Goal: Task Accomplishment & Management: Use online tool/utility

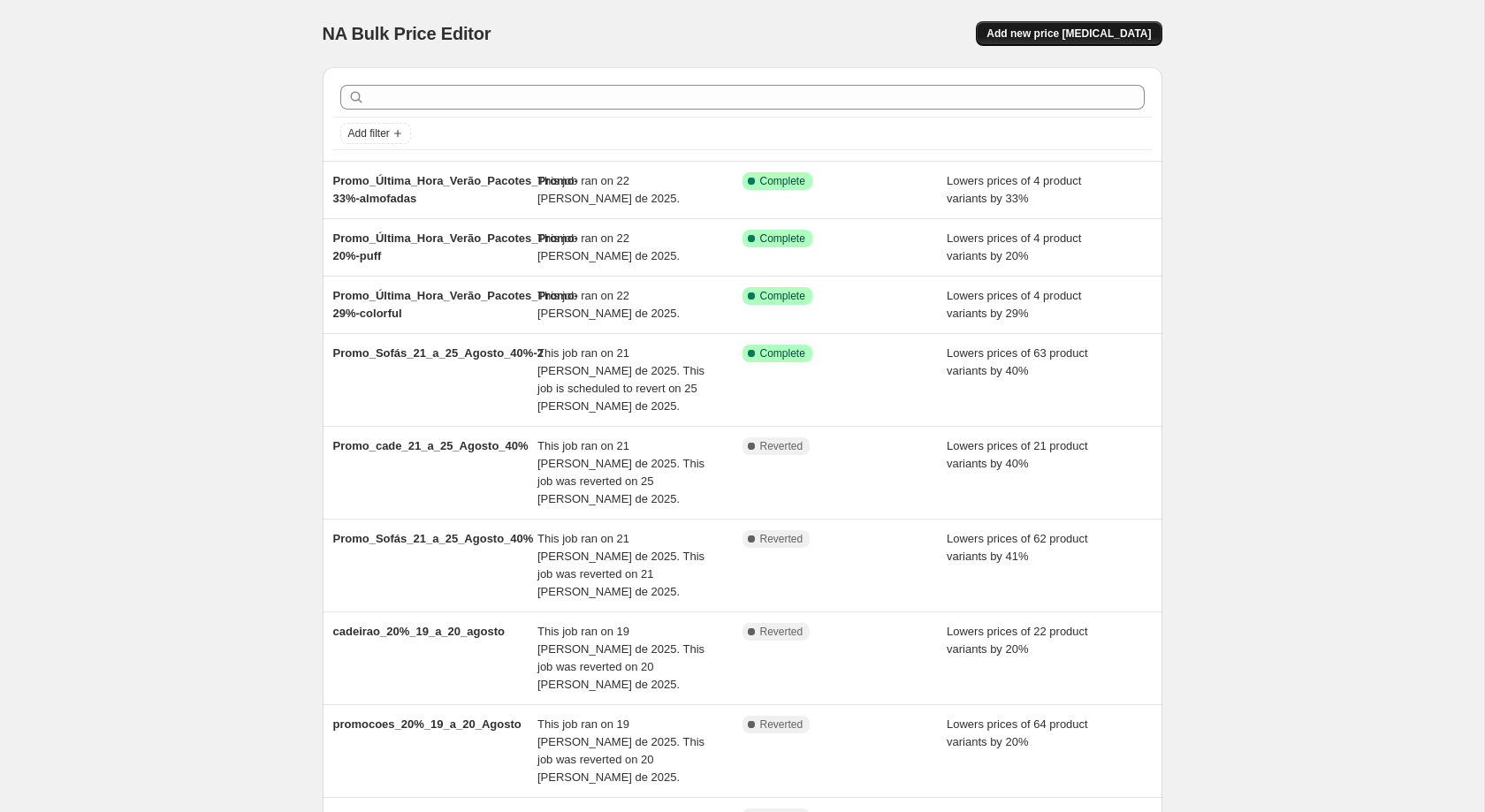
click at [1089, 37] on span "Add new price change job" at bounding box center [1068, 34] width 164 height 14
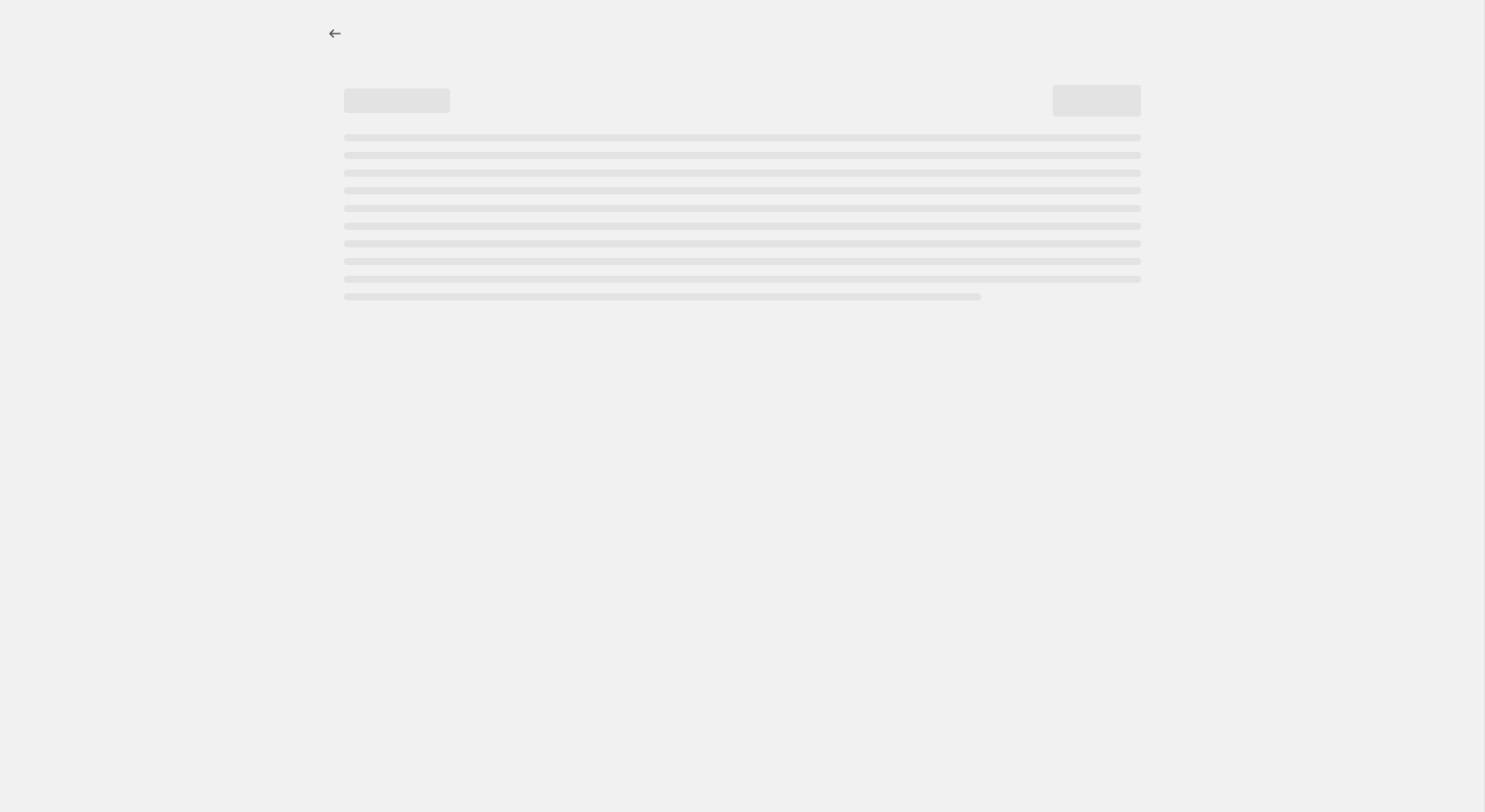
select select "percentage"
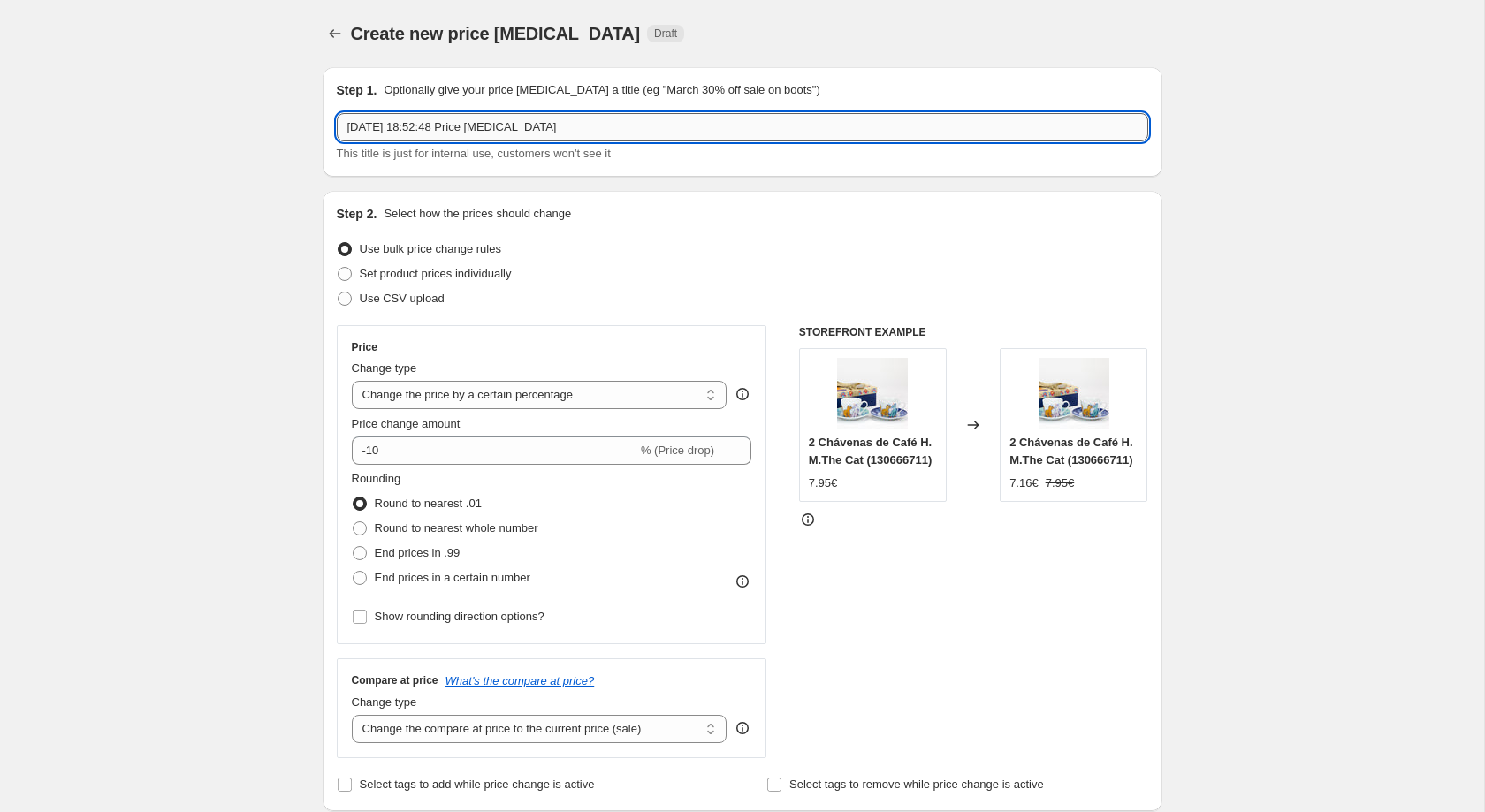
click at [514, 126] on input "25/08/2025, 18:52:48 Price change job" at bounding box center [742, 127] width 812 height 28
paste input "CAMPANHA NOVA -20% DE DESCONTO EM SOFÁS e CADEIRÕES 26-08-2025 a 27-08-2025"
type input "CAMPANHA NOVA -20% DE DESCONTO EM SOFÁS e CADEIRÕES 26-08-2025 a 27-08-2025"
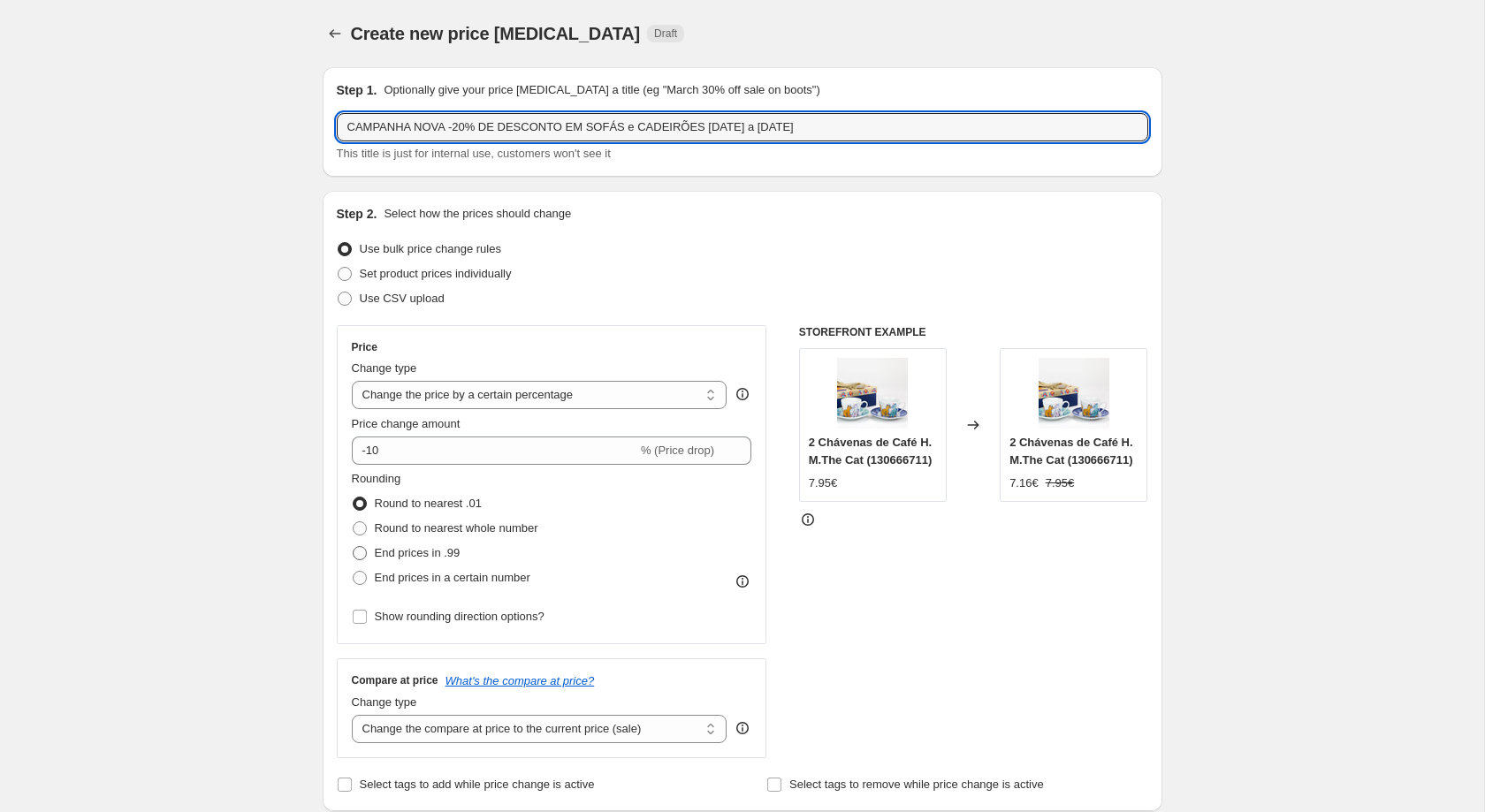
click at [417, 557] on span "End prices in .99" at bounding box center [418, 552] width 86 height 13
click at [353, 547] on input "End prices in .99" at bounding box center [352, 546] width 1 height 1
radio input "true"
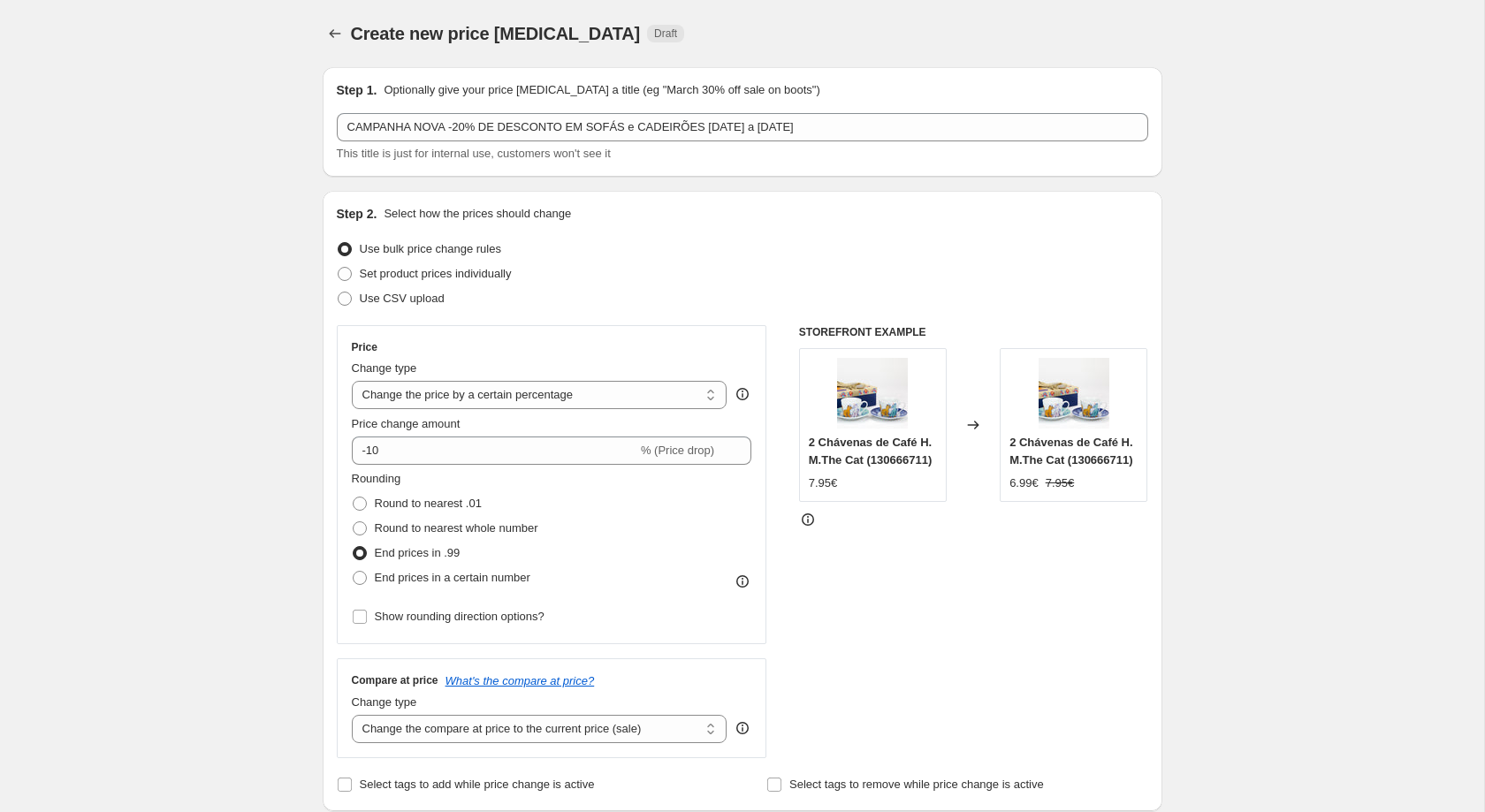
click at [817, 47] on div "Create new price change job. This page is ready Create new price change job Dra…" at bounding box center [742, 34] width 840 height 68
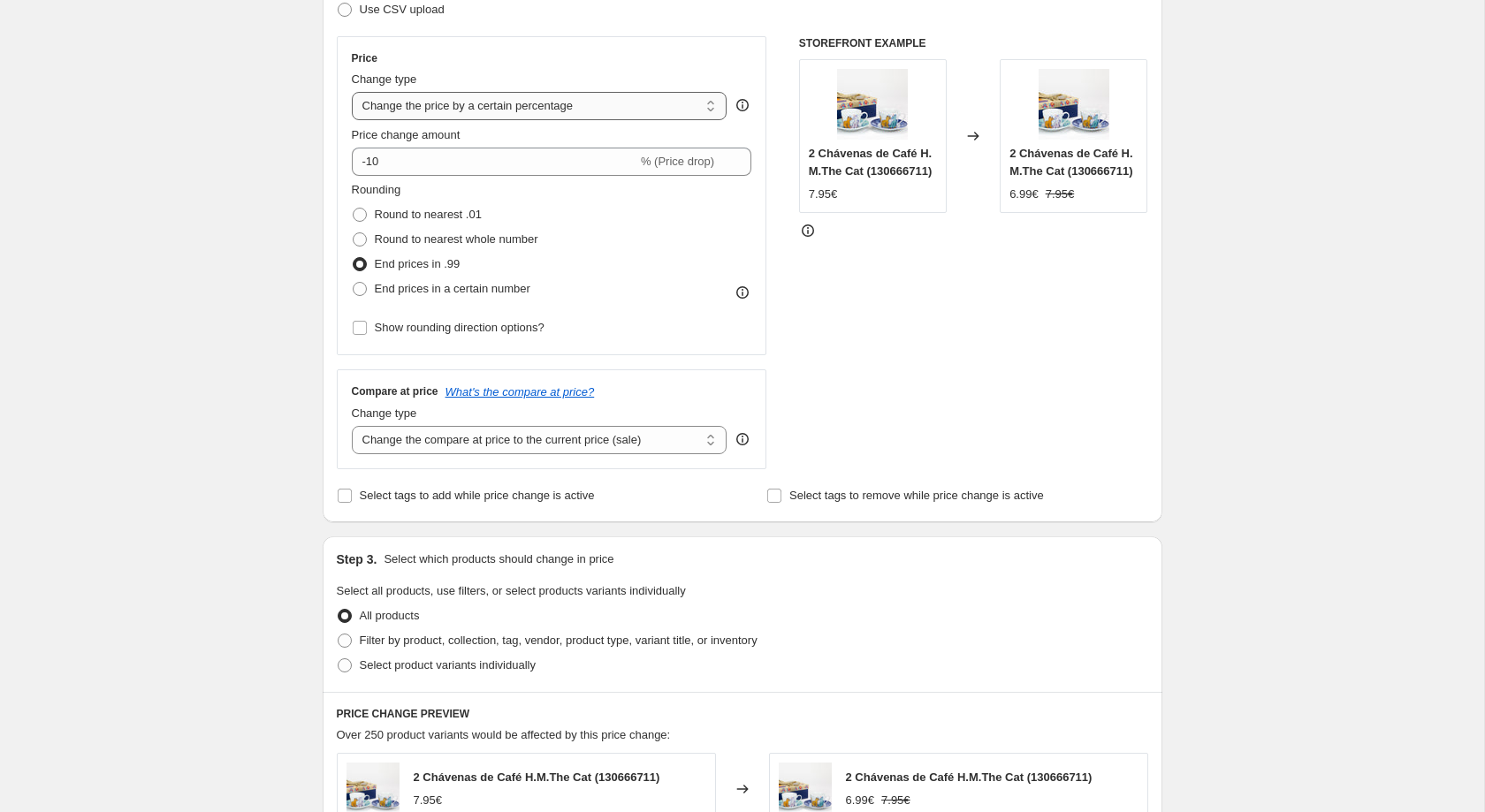
scroll to position [274, 0]
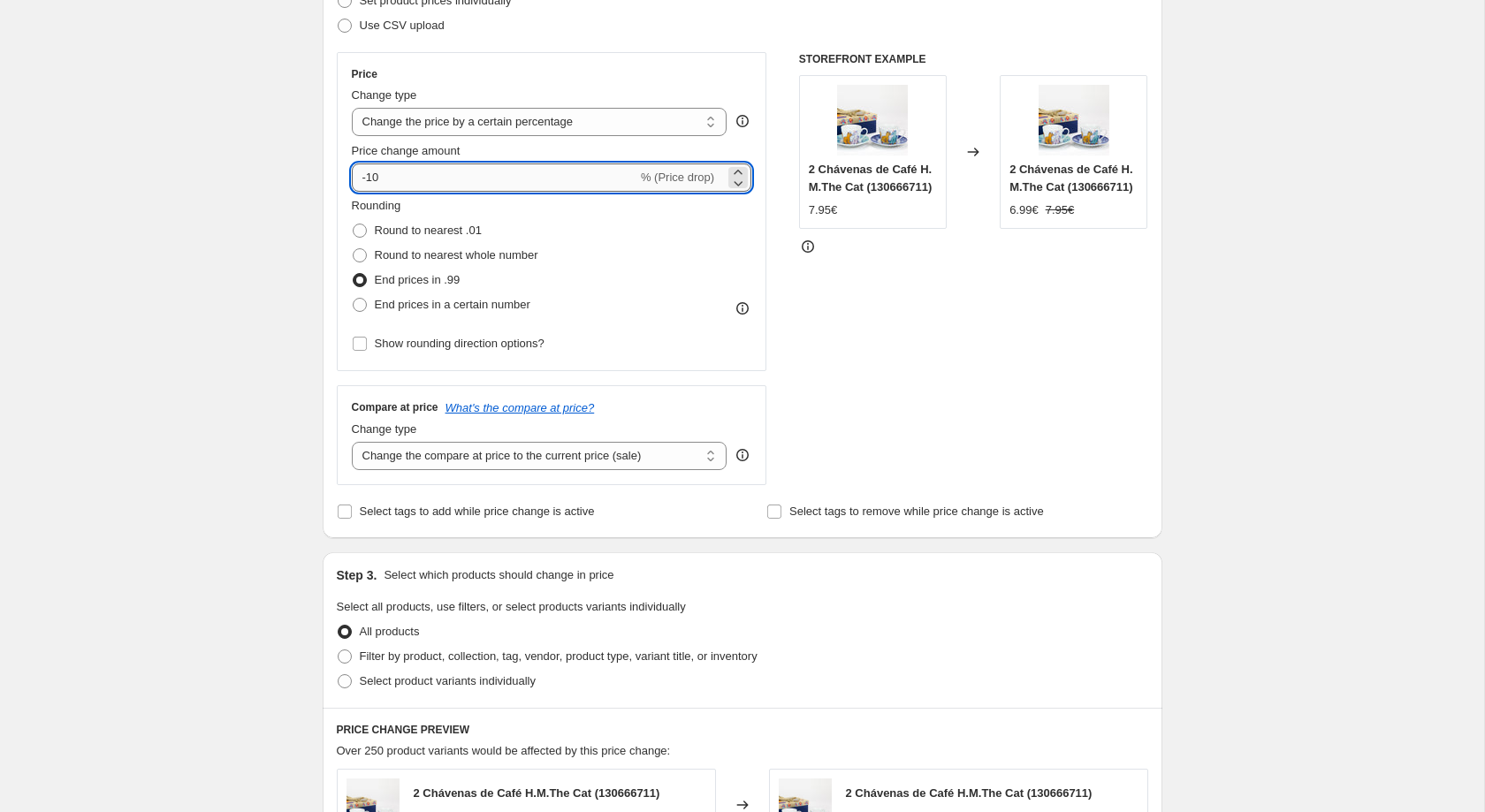
click at [411, 189] on input "-10" at bounding box center [495, 177] width 286 height 28
type input "-1"
type input "-20"
click at [266, 214] on div "Create new price change job. This page is ready Create new price change job Dra…" at bounding box center [742, 610] width 1485 height 1767
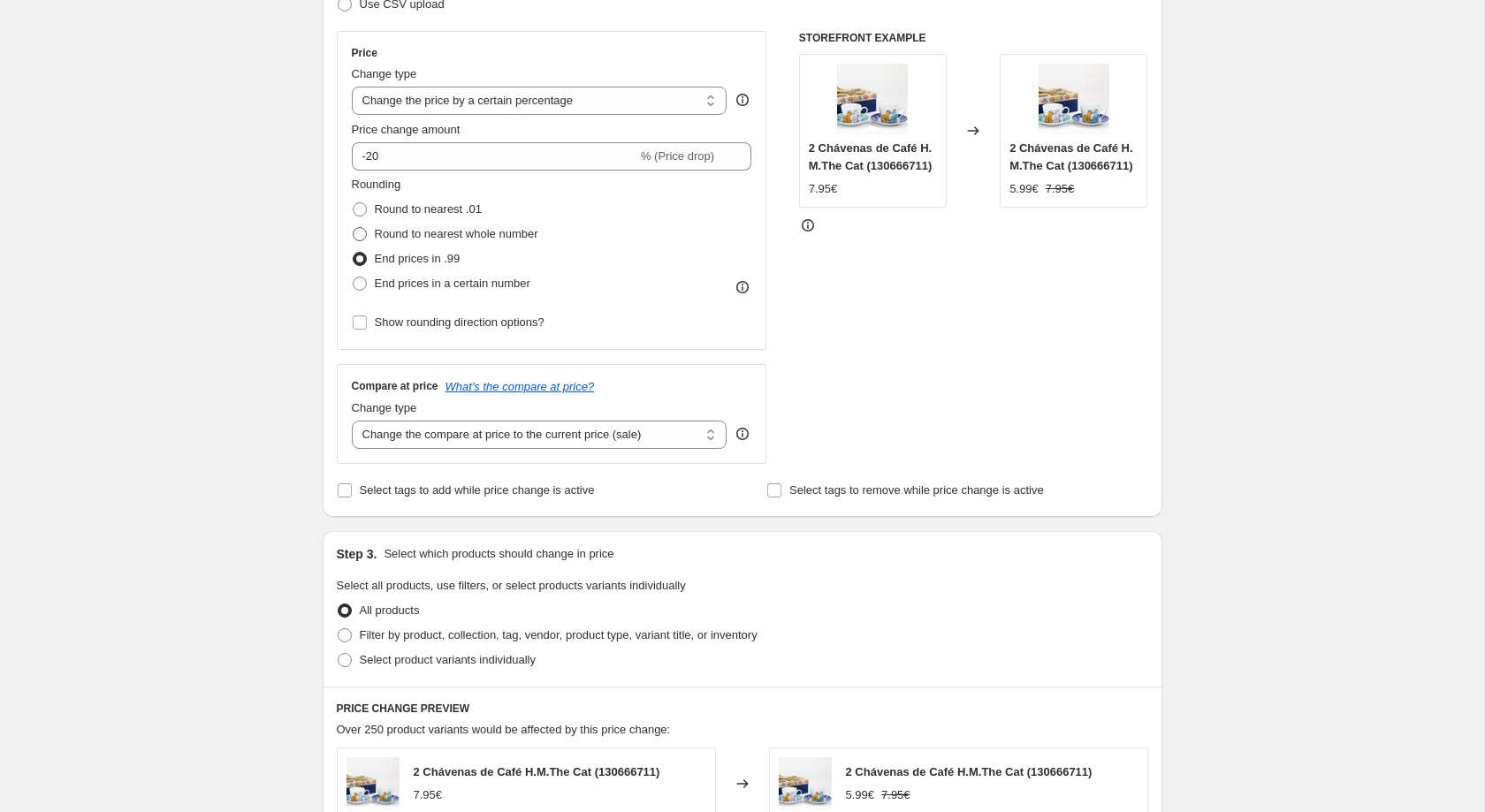
scroll to position [296, 0]
click at [407, 288] on span "End prices in a certain number" at bounding box center [453, 282] width 155 height 13
click at [353, 277] on input "End prices in a certain number" at bounding box center [352, 276] width 1 height 1
radio input "true"
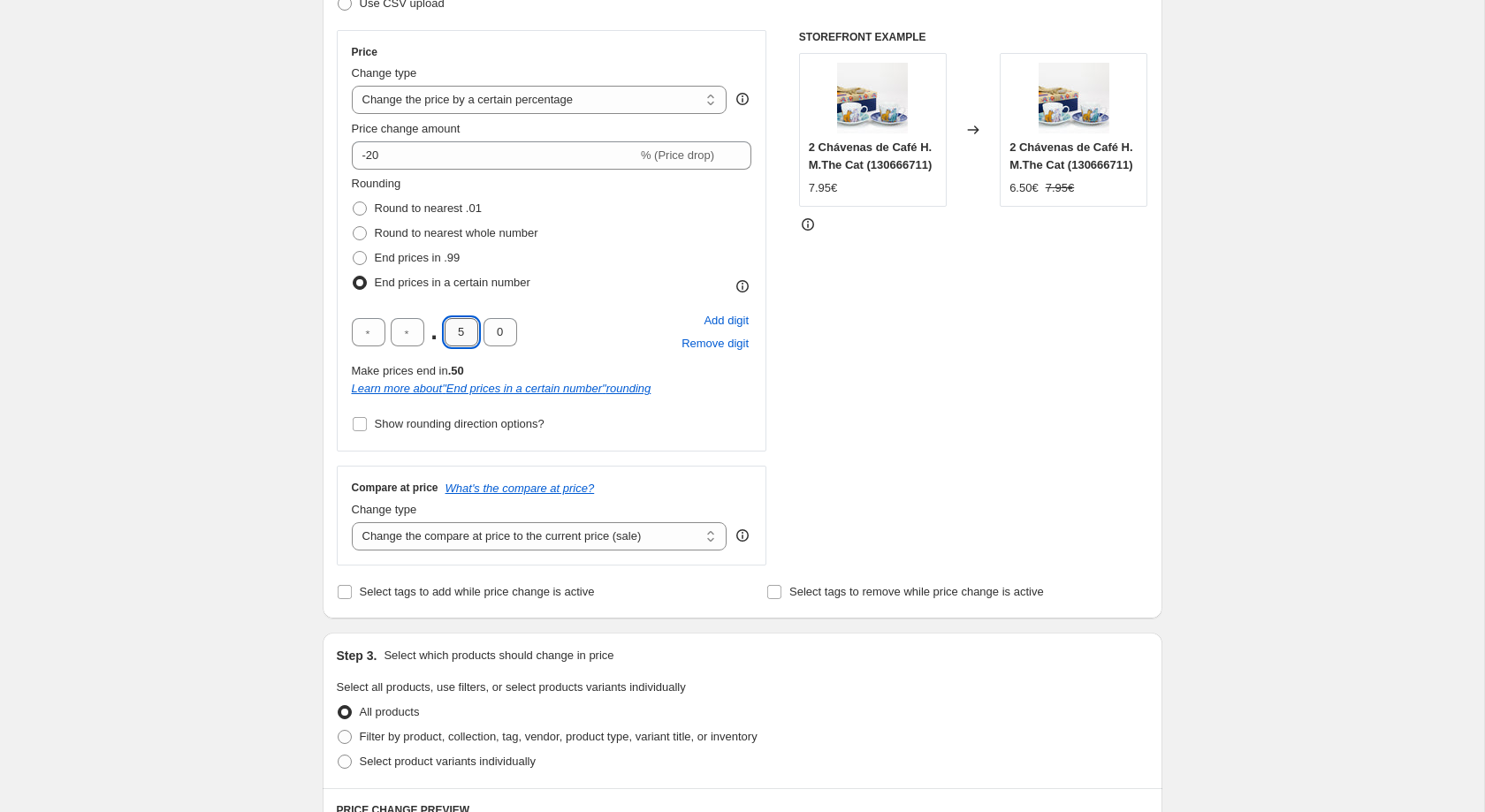
drag, startPoint x: 457, startPoint y: 333, endPoint x: 469, endPoint y: 342, distance: 15.0
click at [467, 338] on input "5" at bounding box center [462, 332] width 34 height 28
type input "2"
click at [159, 338] on div "Create new price change job. This page is ready Create new price change job Dra…" at bounding box center [742, 639] width 1485 height 1870
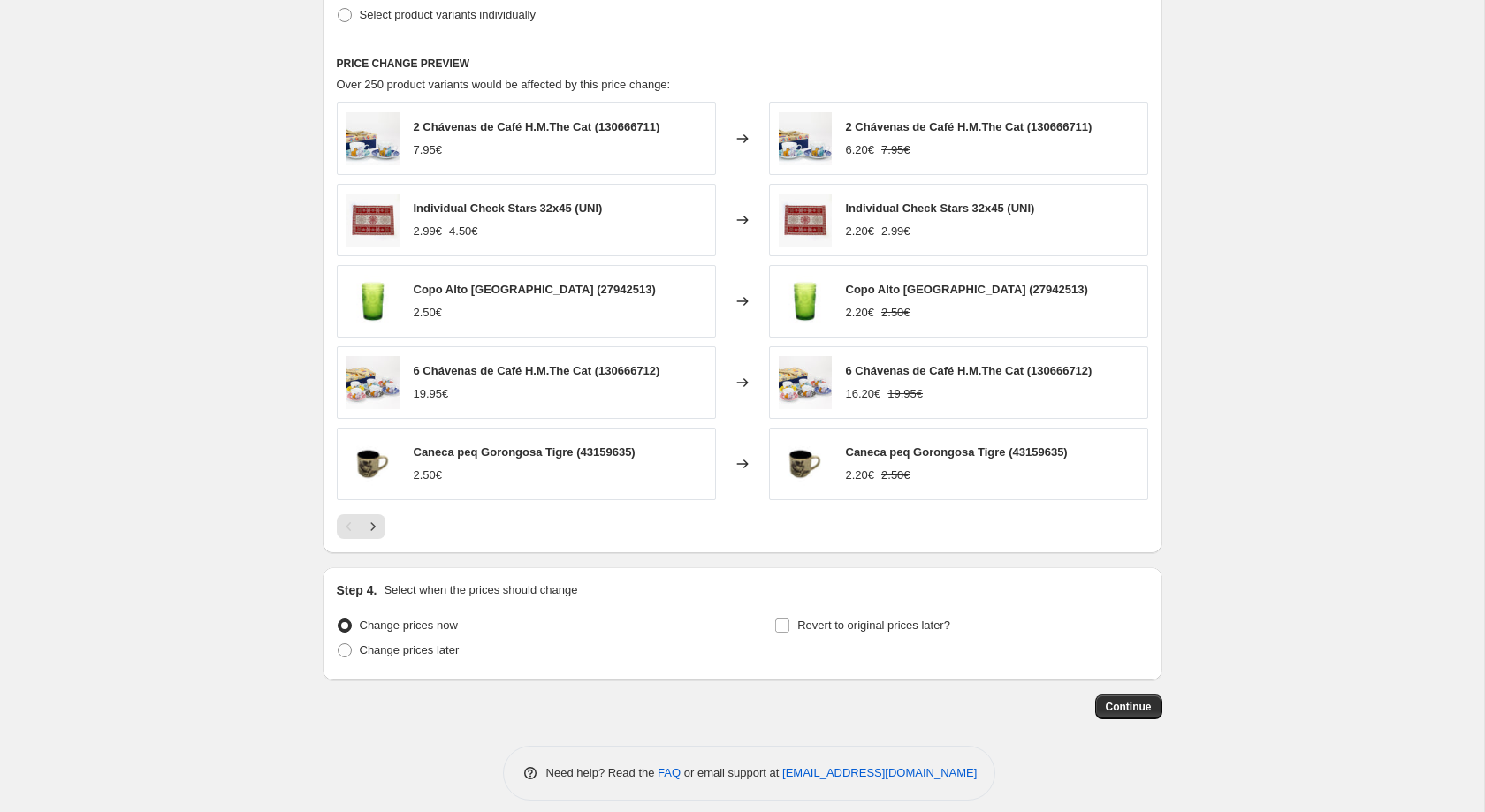
scroll to position [1068, 0]
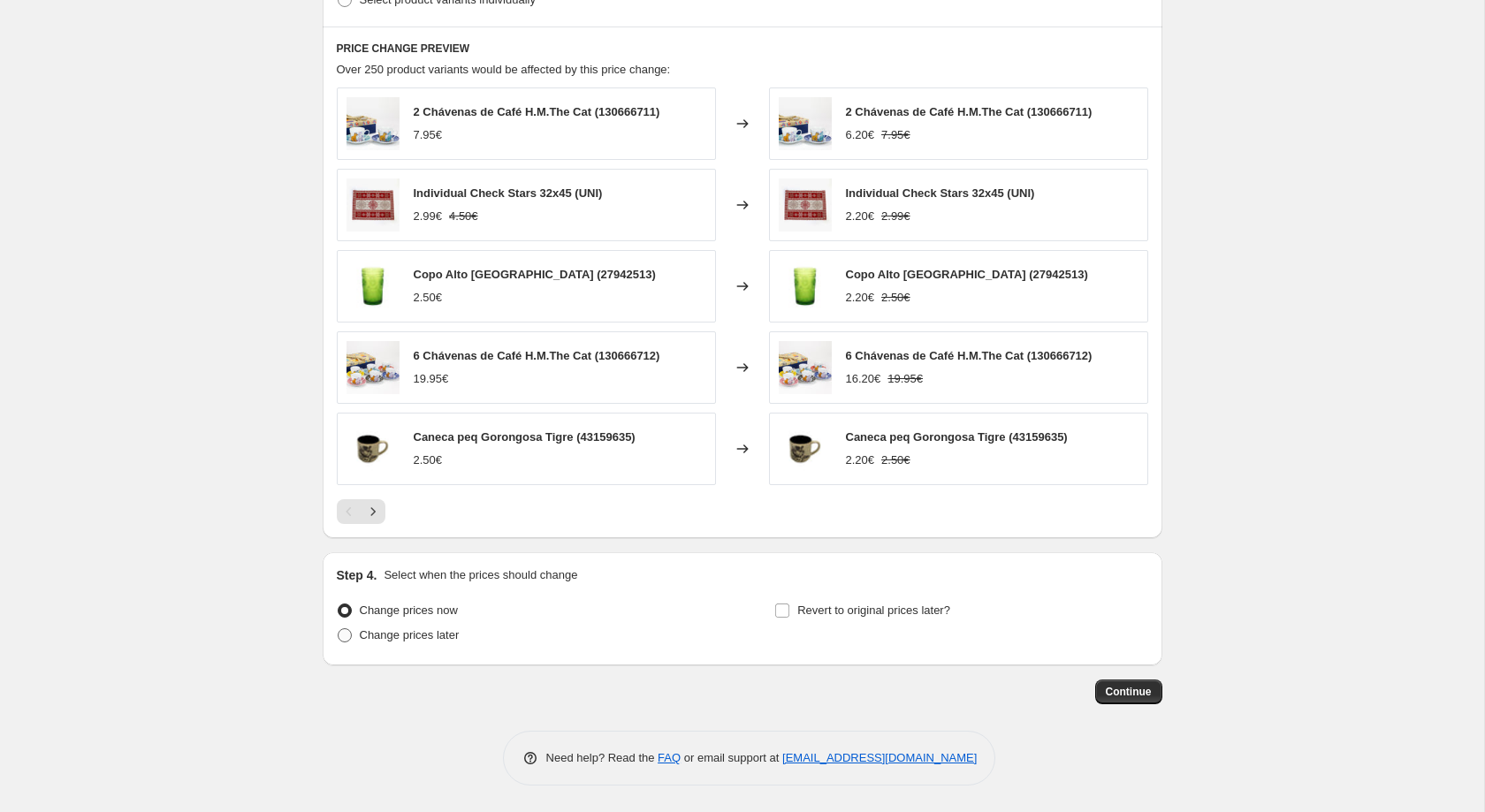
click at [409, 644] on span "Change prices later" at bounding box center [410, 636] width 100 height 18
click at [338, 630] on input "Change prices later" at bounding box center [337, 629] width 1 height 1
radio input "true"
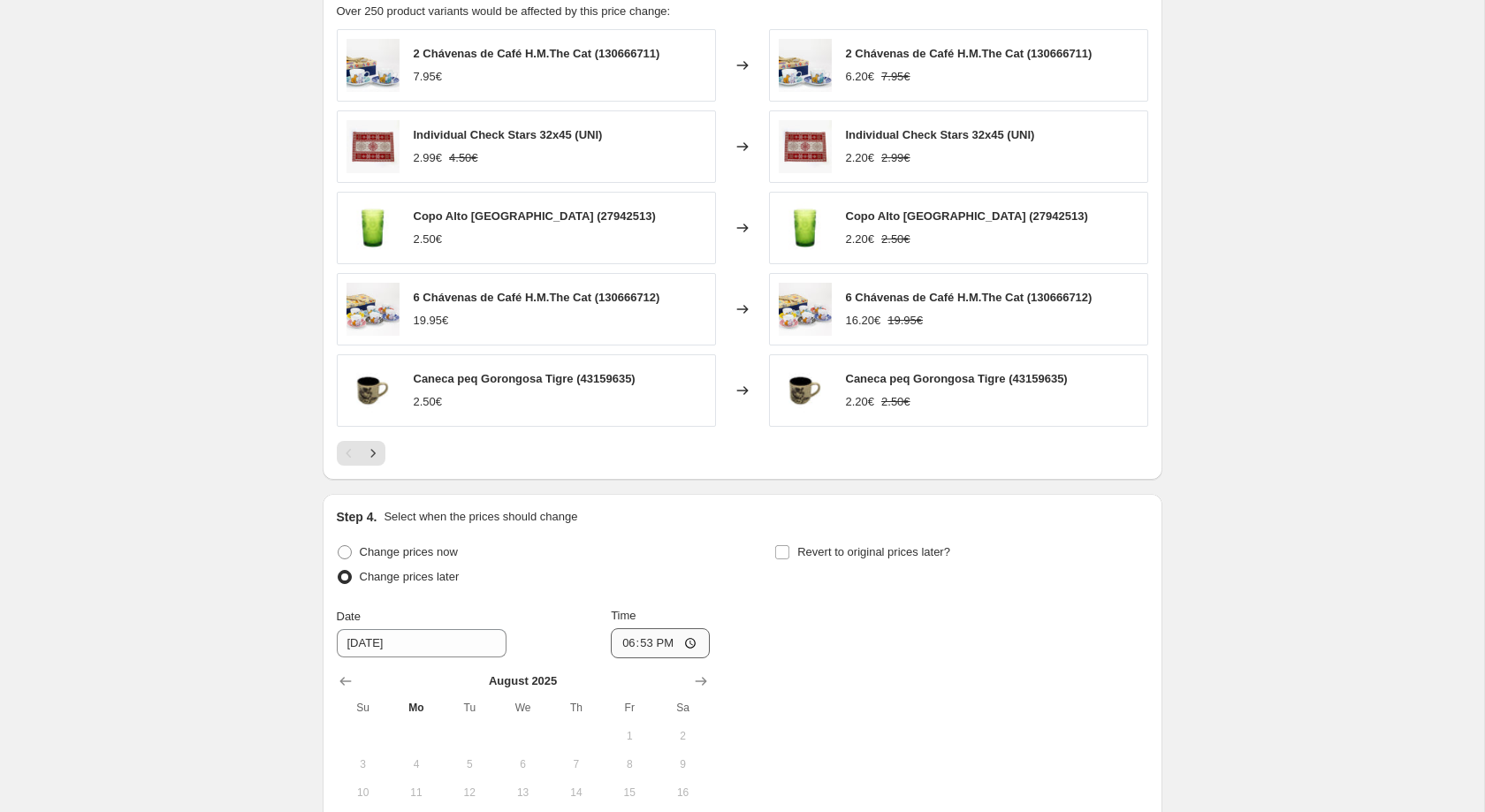
scroll to position [1253, 0]
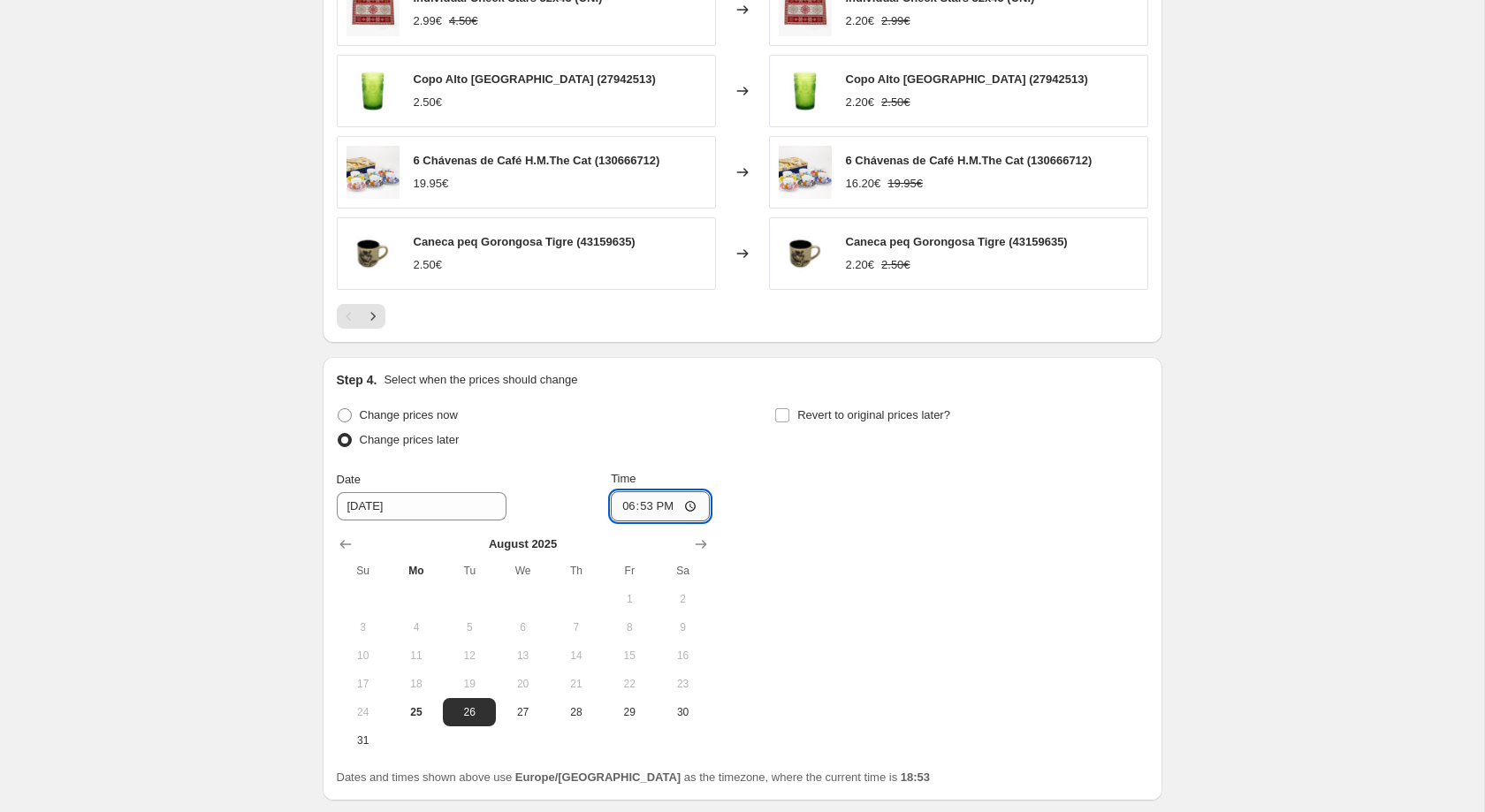
click at [646, 513] on input "18:53" at bounding box center [660, 507] width 99 height 30
type input "00:15"
click at [801, 421] on span "Revert to original prices later?" at bounding box center [874, 414] width 153 height 13
click at [775, 423] on input "Revert to original prices later?" at bounding box center [782, 415] width 14 height 14
checkbox input "true"
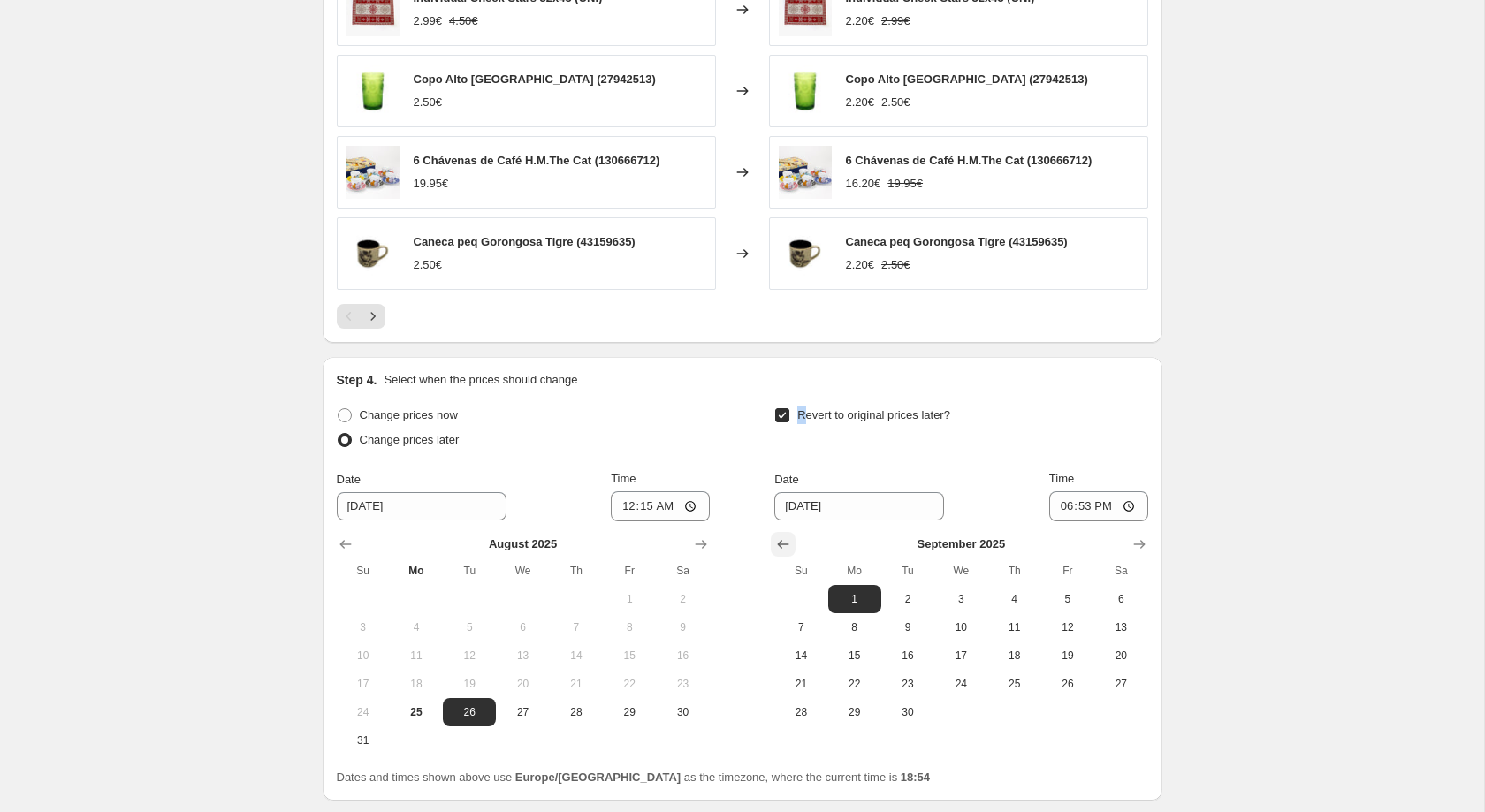
click at [790, 553] on icon "Show previous month, August 2025" at bounding box center [783, 544] width 18 height 18
click at [959, 719] on span "27" at bounding box center [960, 712] width 39 height 14
type input "8/27/2025"
click at [1075, 519] on input "18:53" at bounding box center [1099, 507] width 99 height 30
type input "23:59"
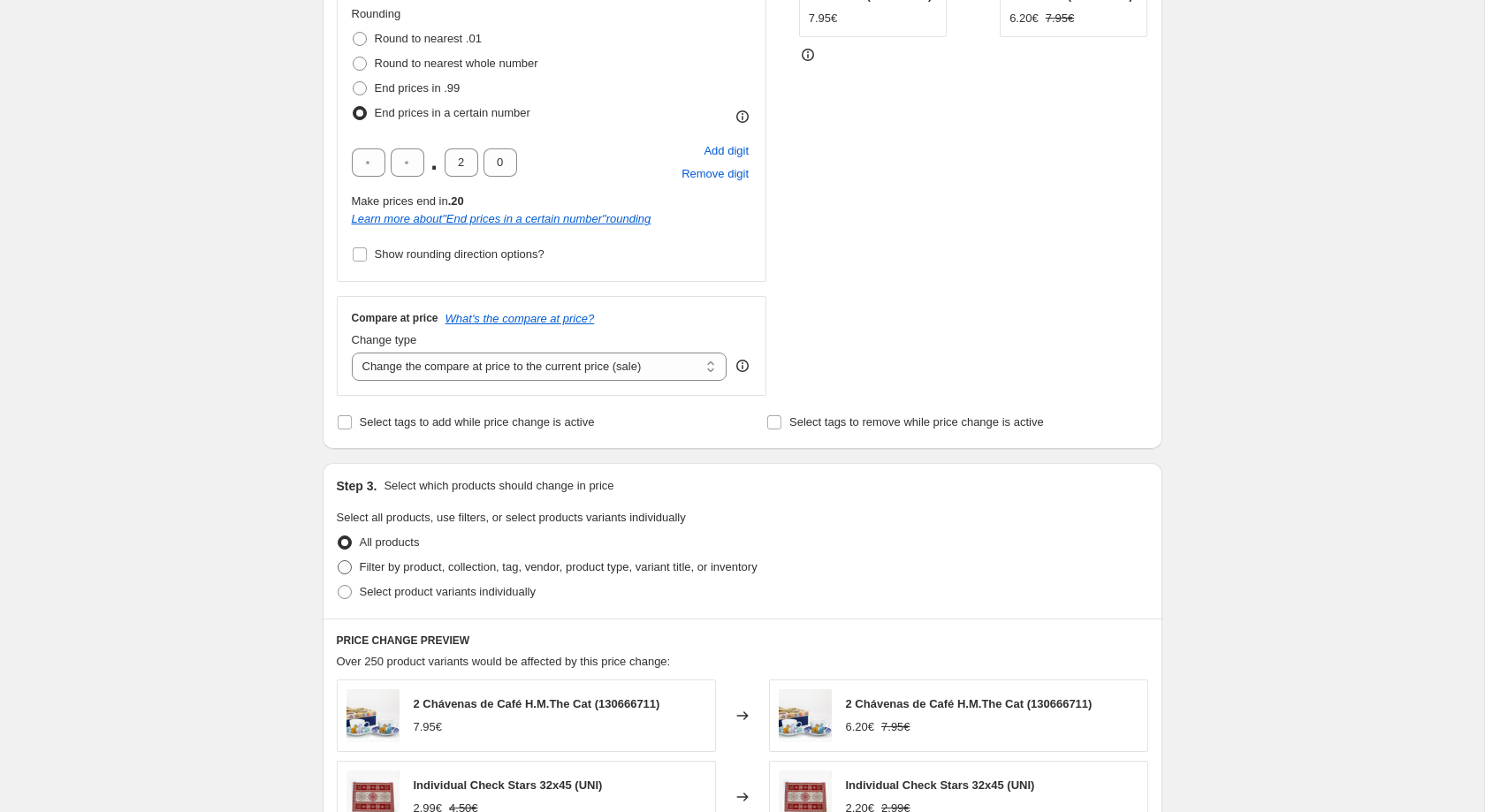
scroll to position [474, 0]
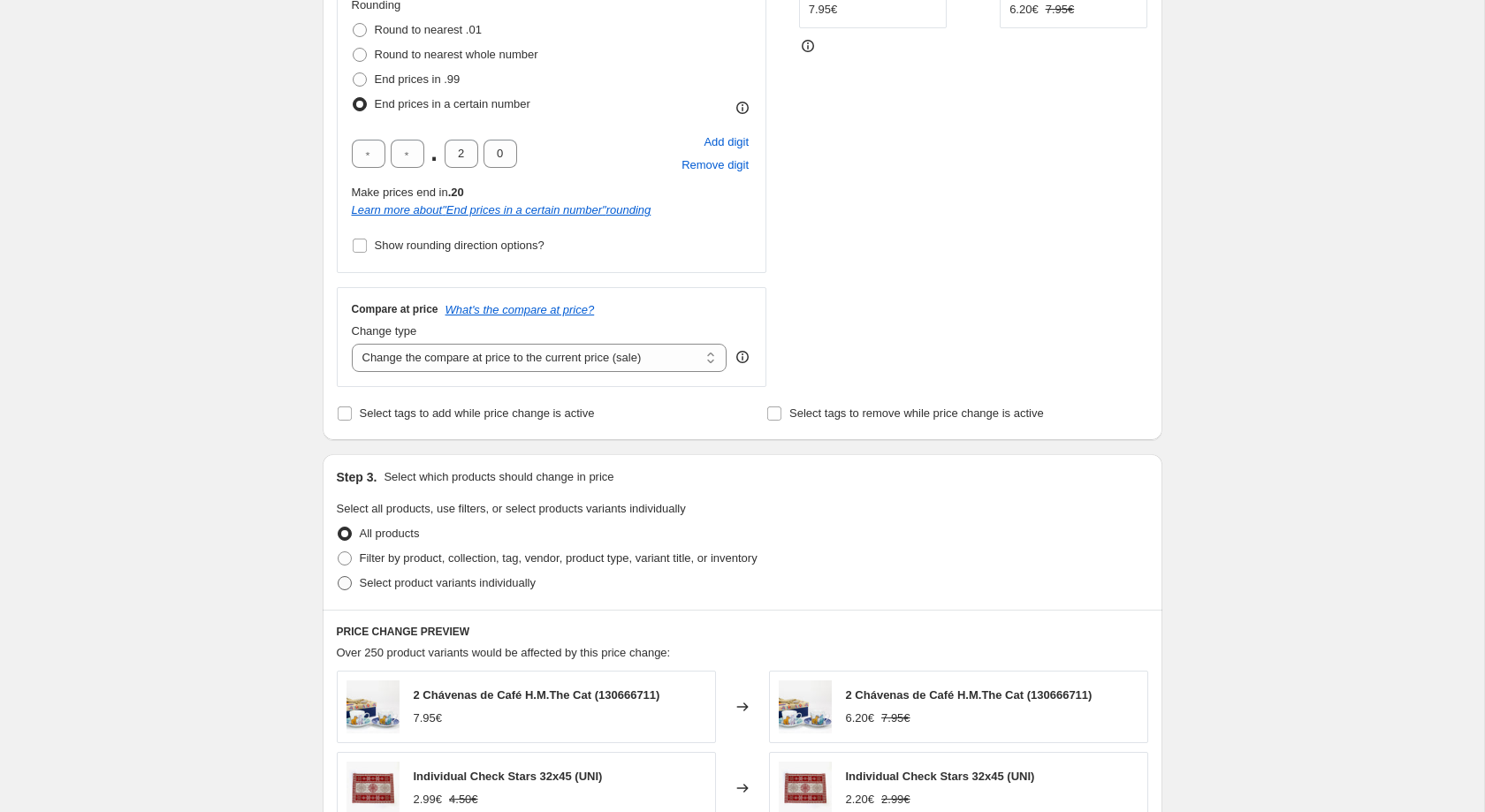
click at [503, 590] on span "Select product variants individually" at bounding box center [448, 582] width 176 height 13
click at [338, 577] on input "Select product variants individually" at bounding box center [337, 576] width 1 height 1
radio input "true"
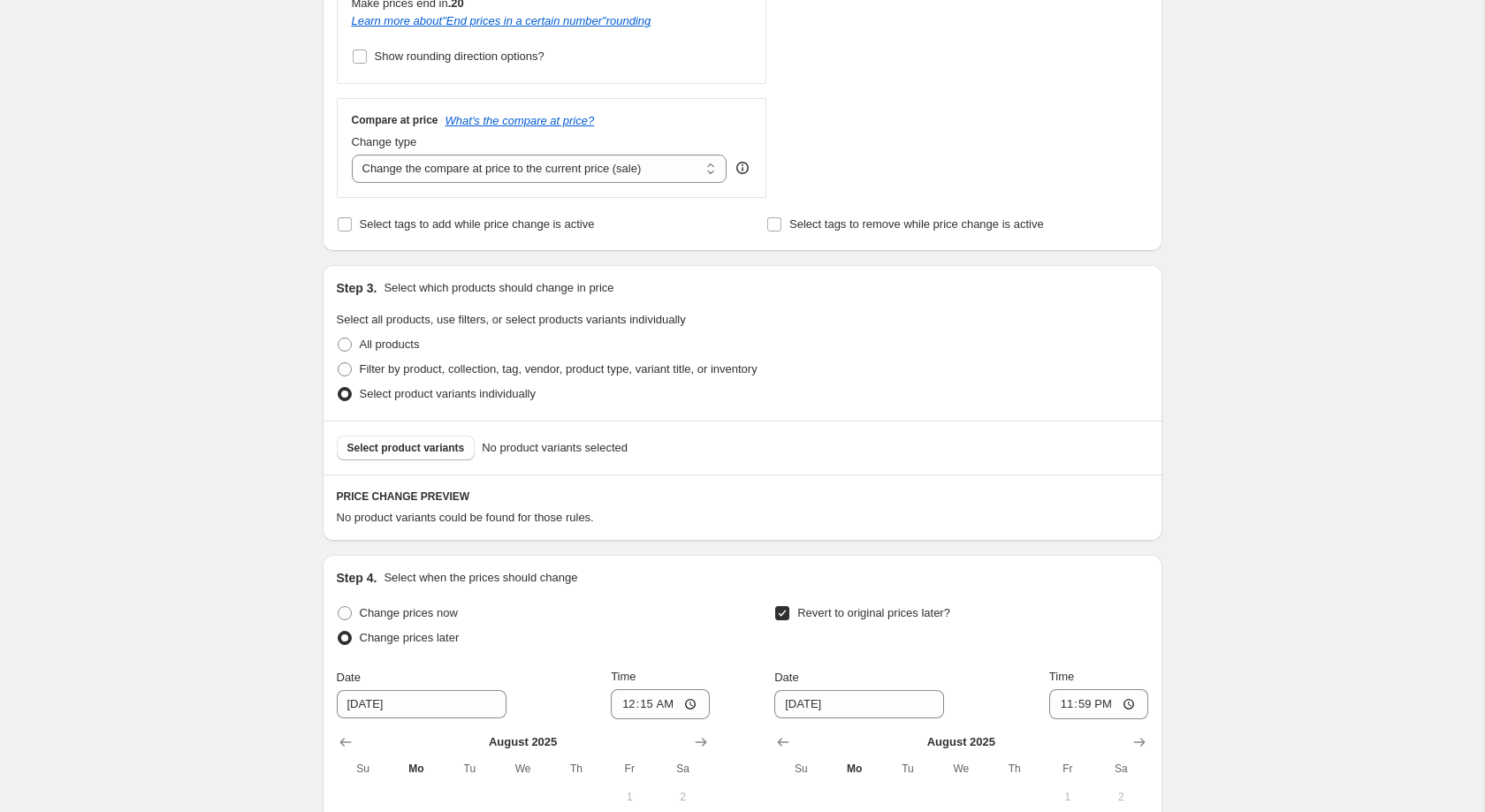
scroll to position [792, 0]
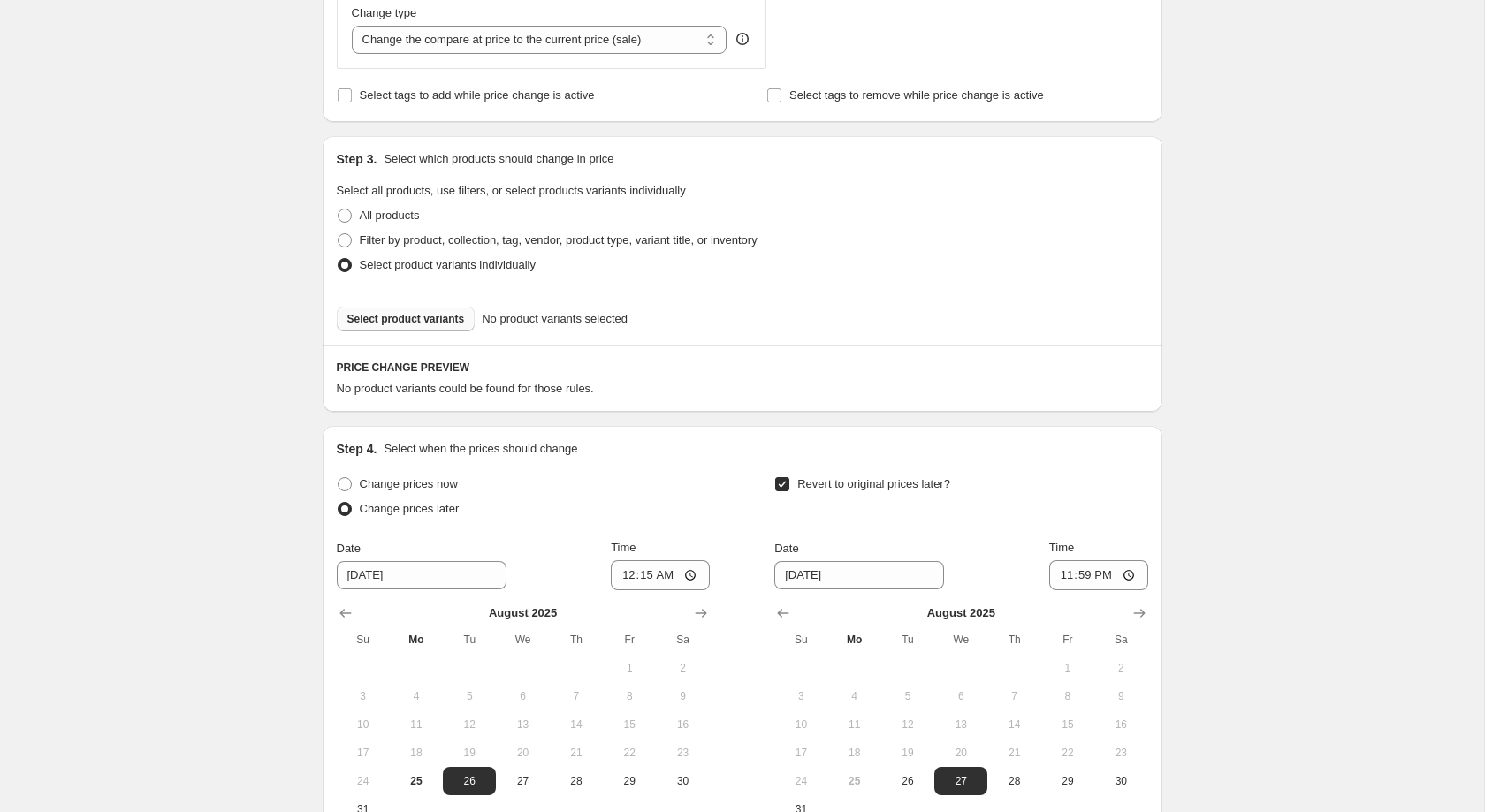
click at [416, 325] on span "Select product variants" at bounding box center [406, 319] width 117 height 14
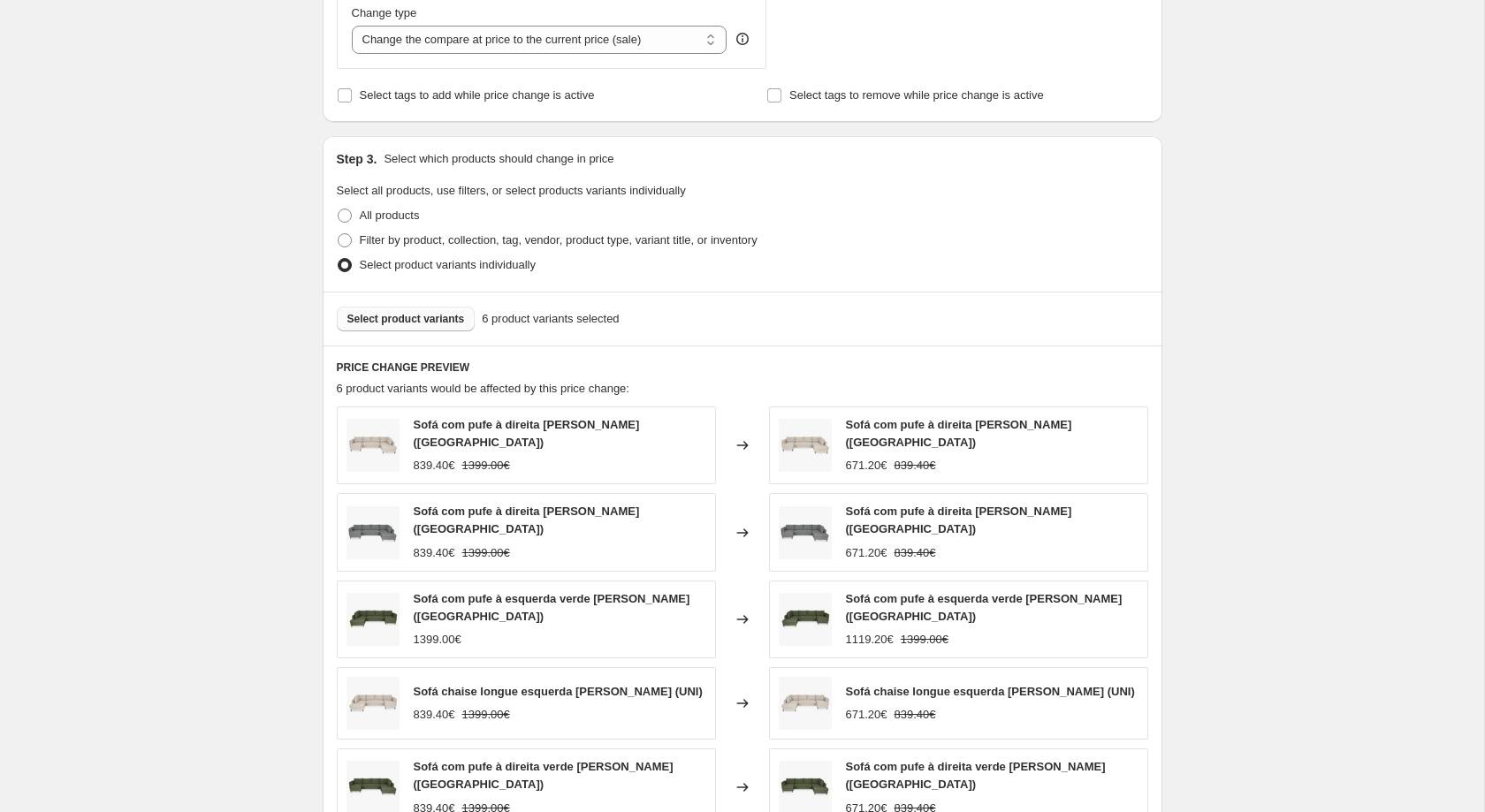
click at [455, 326] on span "Select product variants" at bounding box center [406, 319] width 117 height 14
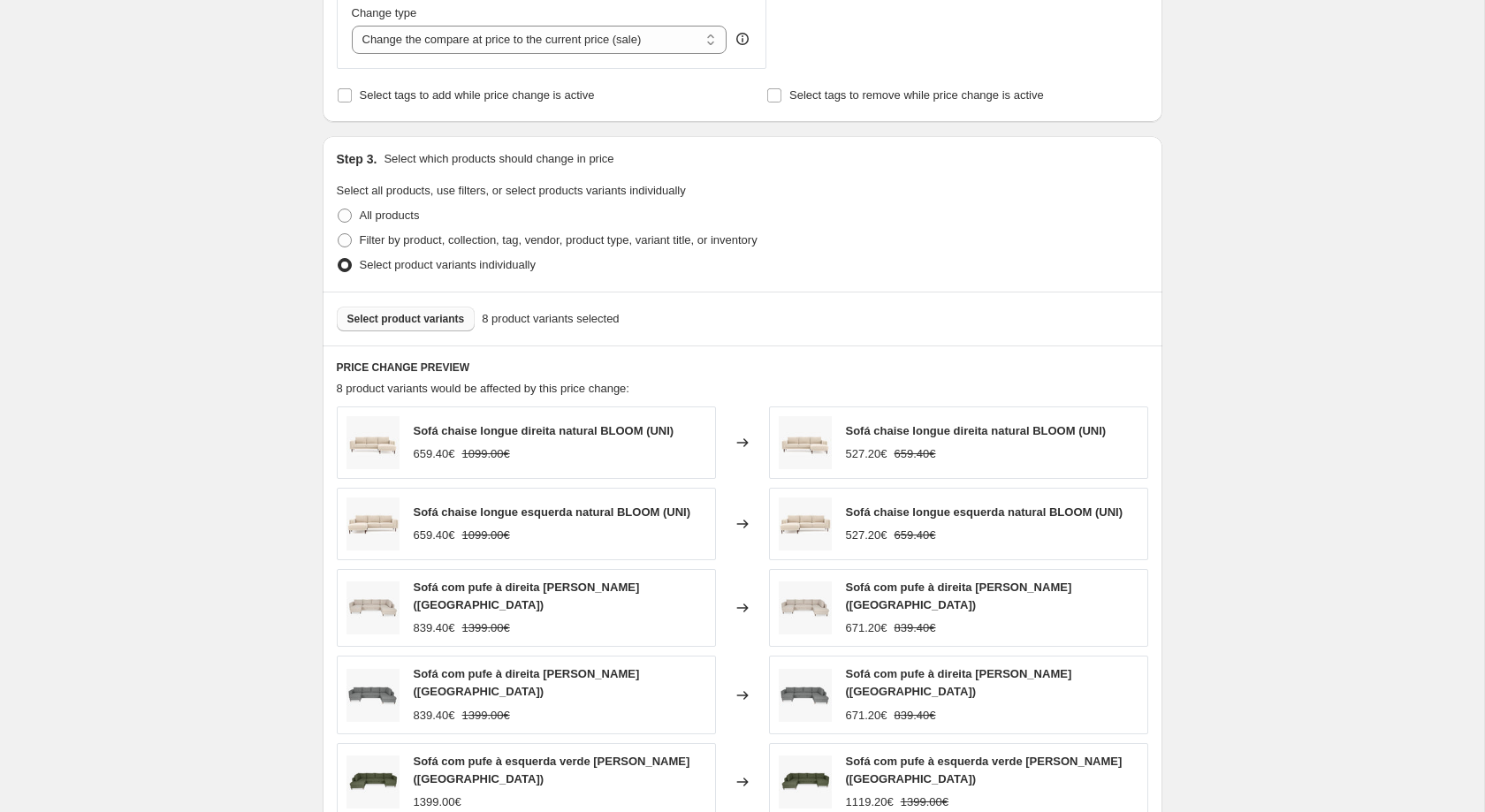
click at [411, 331] on button "Select product variants" at bounding box center [405, 318] width 138 height 25
click at [446, 325] on span "Select product variants" at bounding box center [406, 319] width 117 height 14
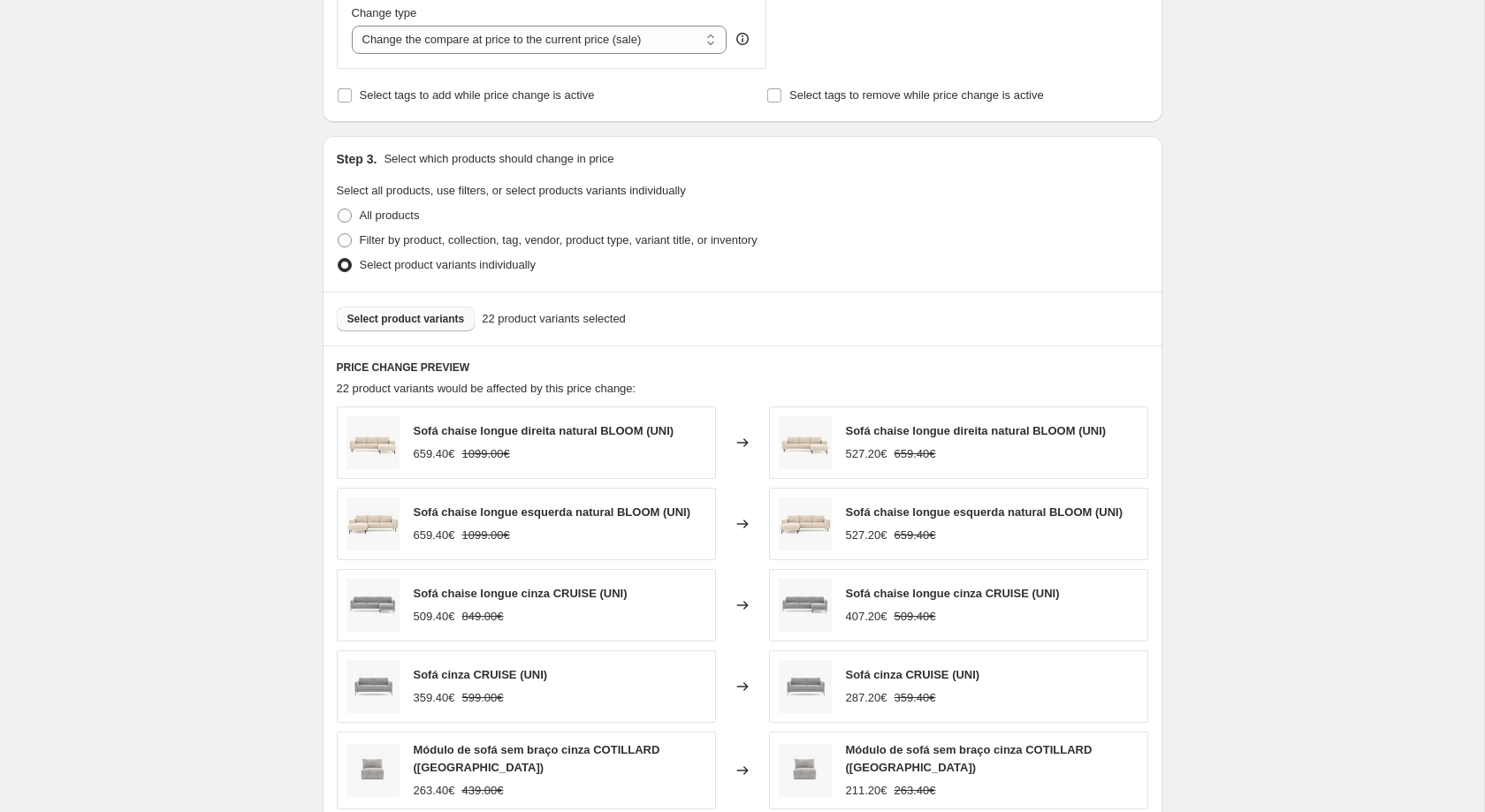
click at [406, 321] on span "Select product variants" at bounding box center [406, 319] width 117 height 14
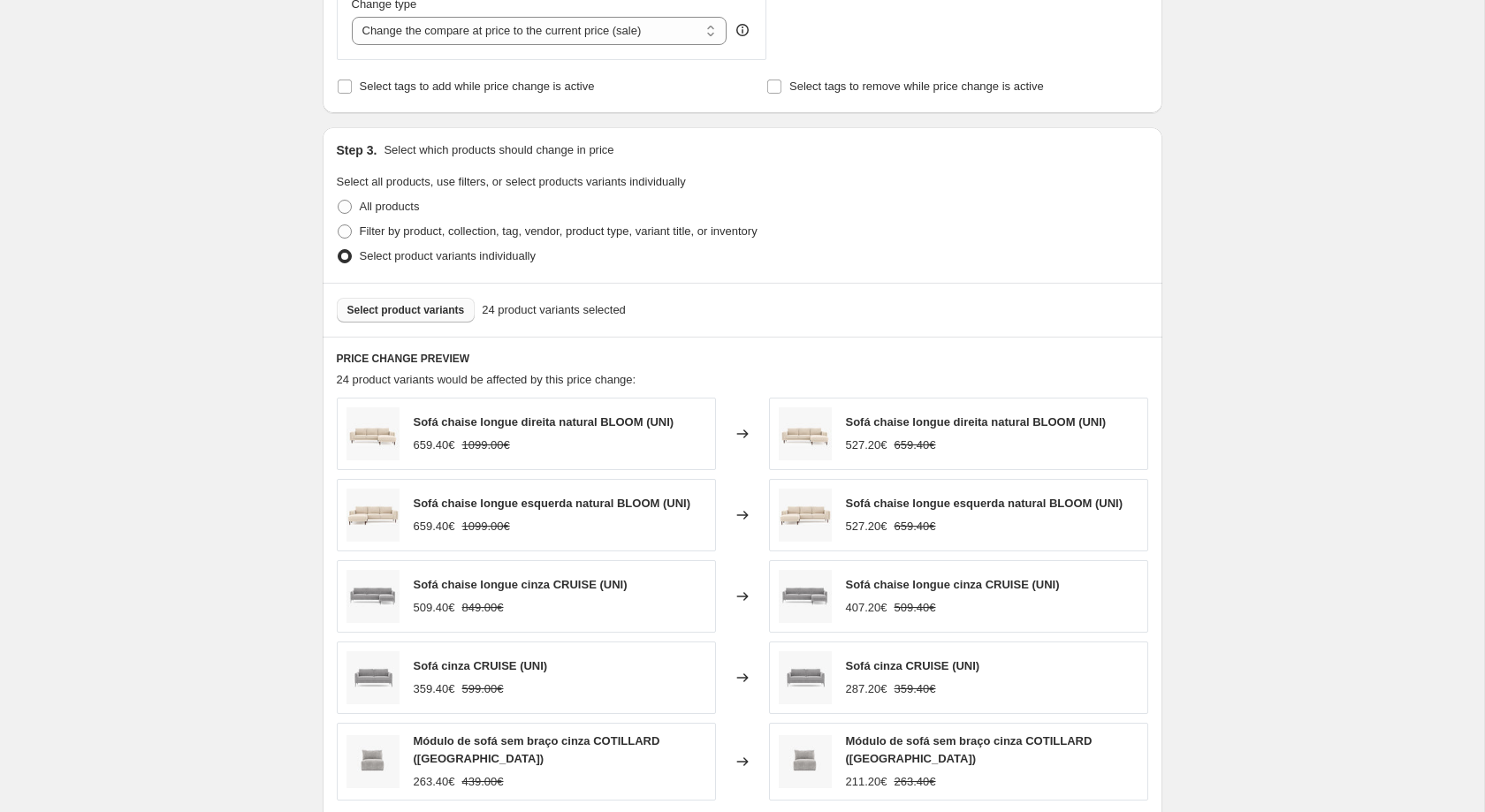
scroll to position [803, 0]
click at [453, 308] on button "Select product variants" at bounding box center [405, 308] width 138 height 25
click at [416, 312] on span "Select product variants" at bounding box center [406, 308] width 117 height 14
click at [424, 315] on span "Select product variants" at bounding box center [406, 308] width 117 height 14
click at [432, 315] on span "Select product variants" at bounding box center [406, 308] width 117 height 14
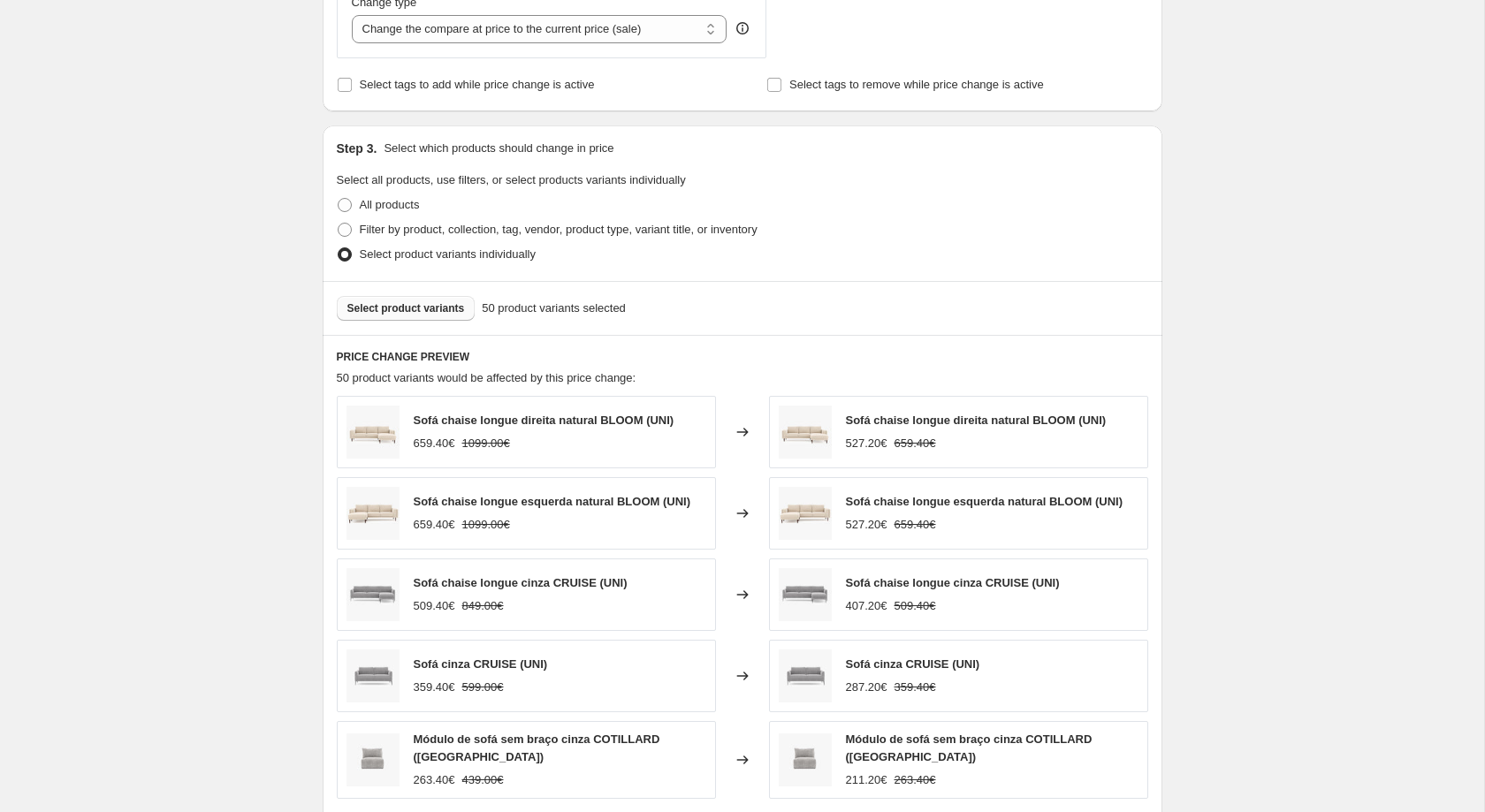
click at [412, 309] on button "Select product variants" at bounding box center [405, 308] width 138 height 25
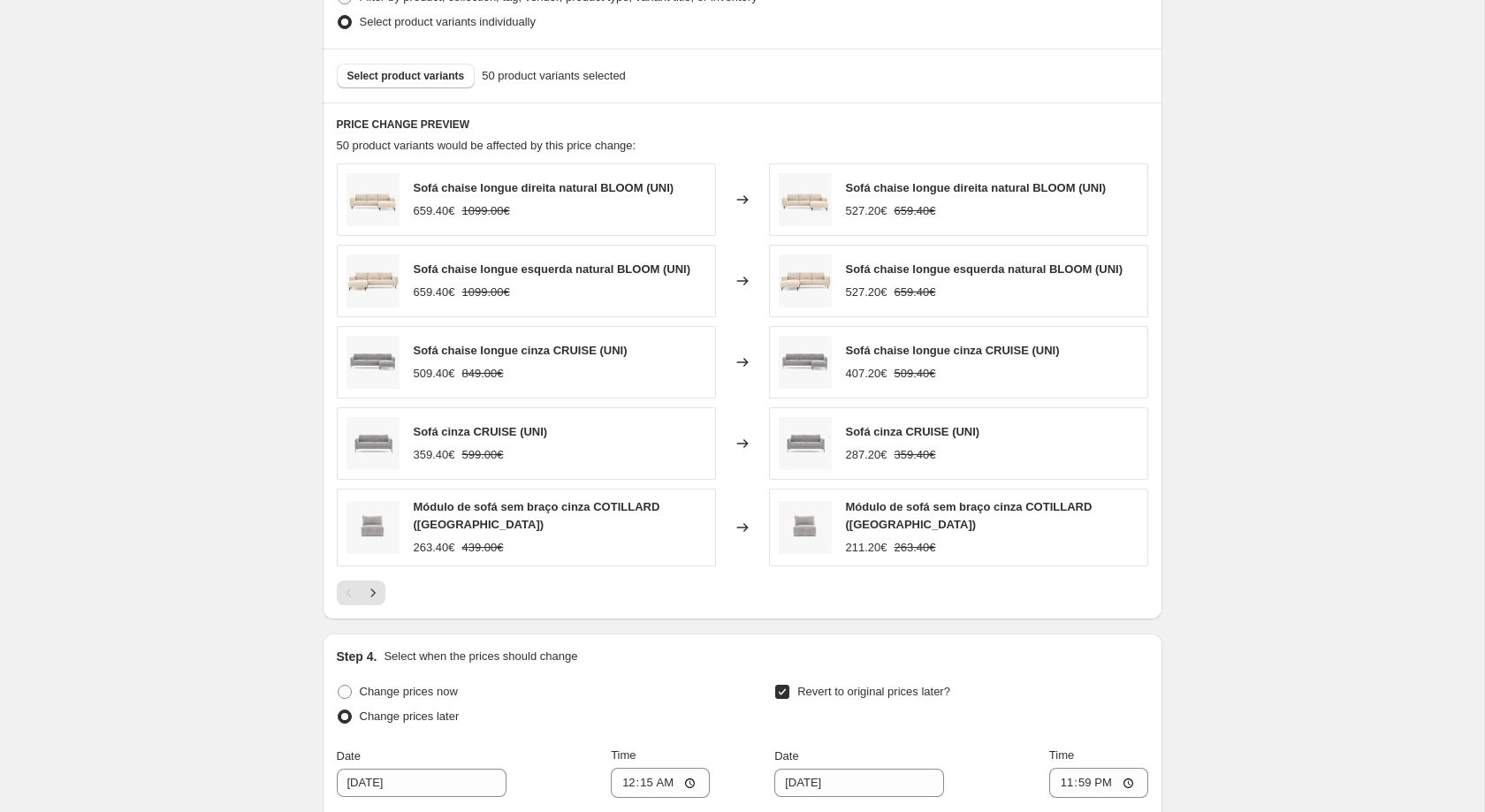
scroll to position [1022, 0]
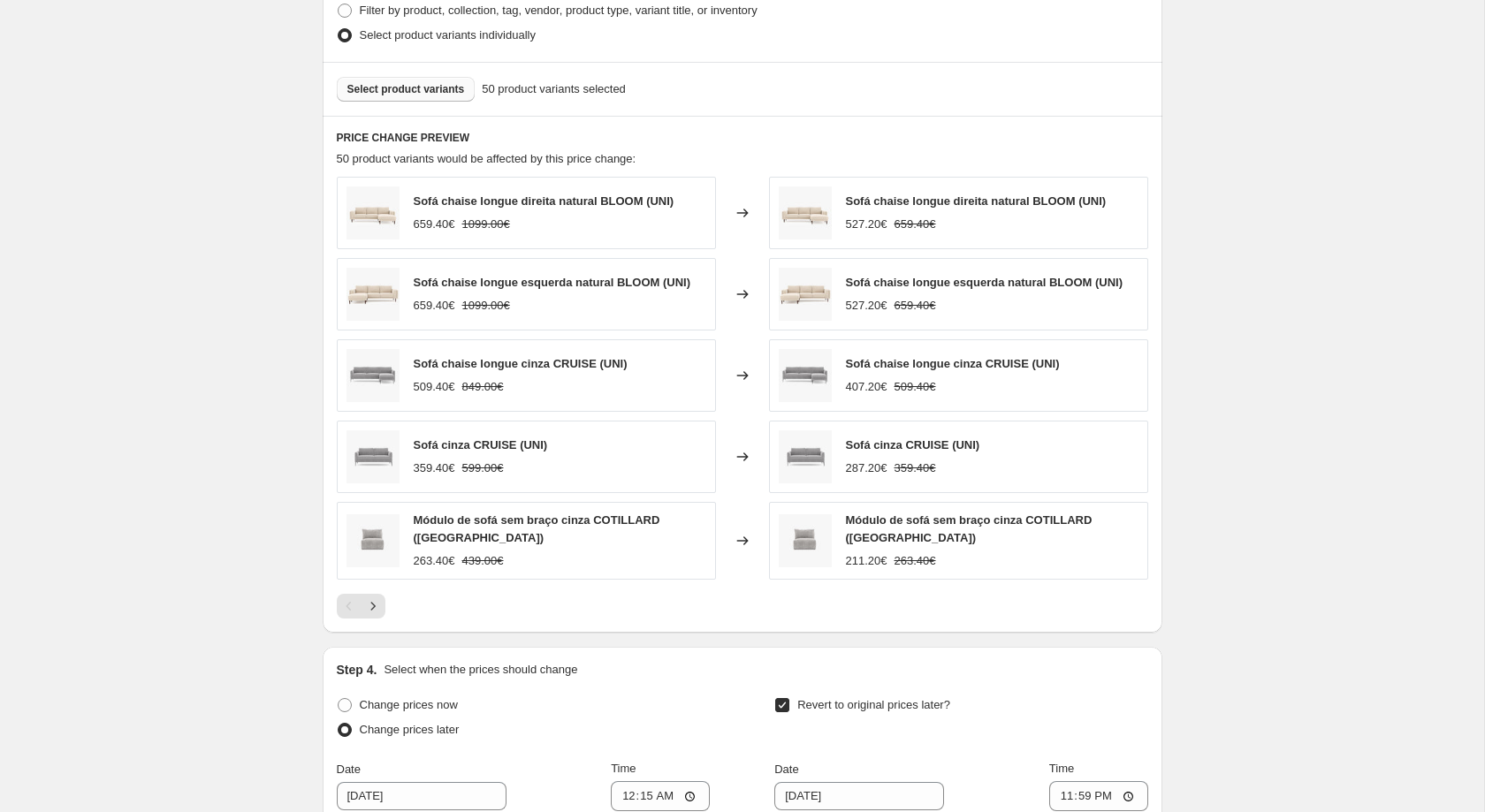
click at [400, 97] on span "Select product variants" at bounding box center [406, 90] width 117 height 14
click at [414, 102] on button "Select product variants" at bounding box center [405, 89] width 138 height 25
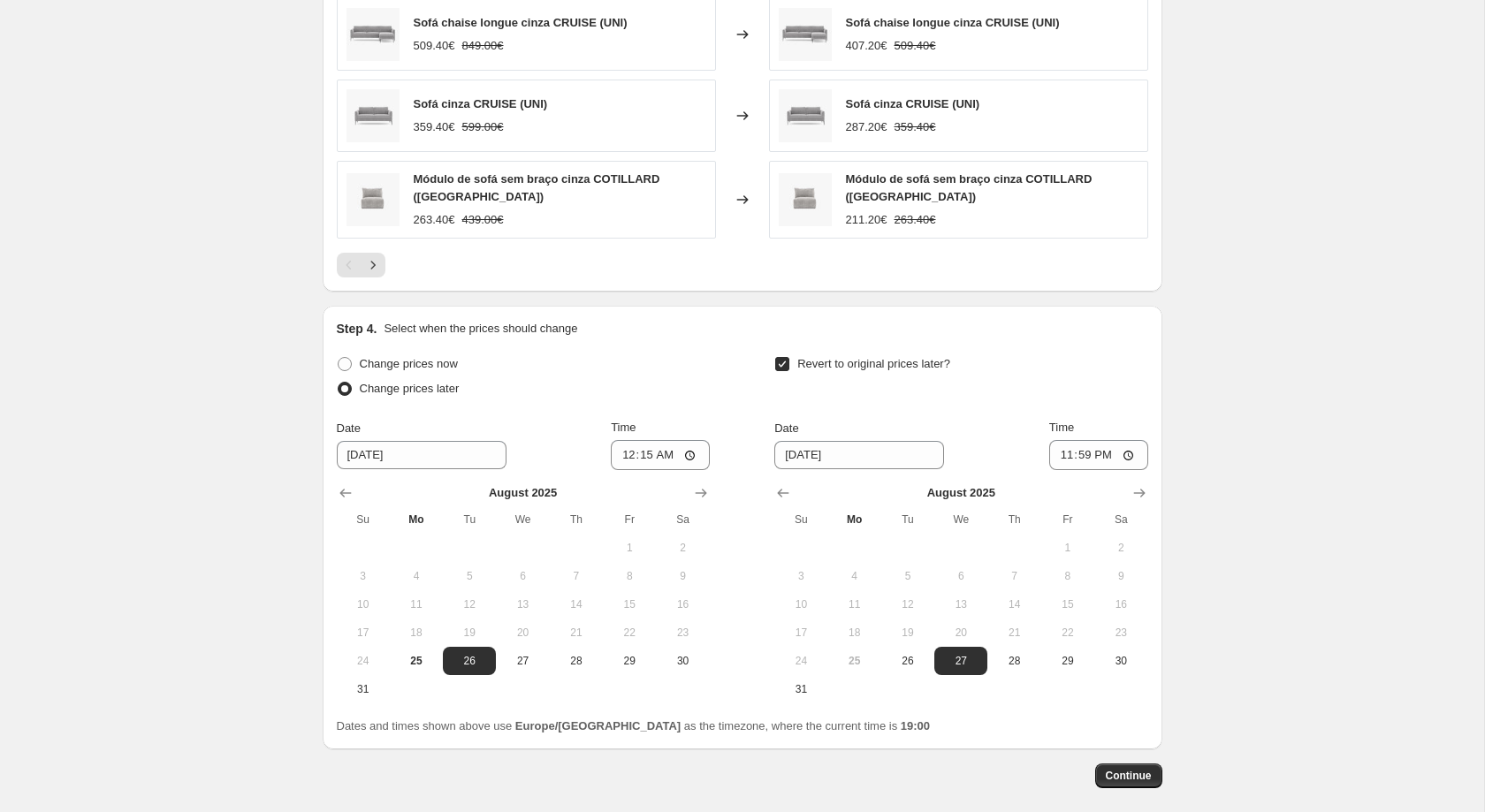
scroll to position [1453, 0]
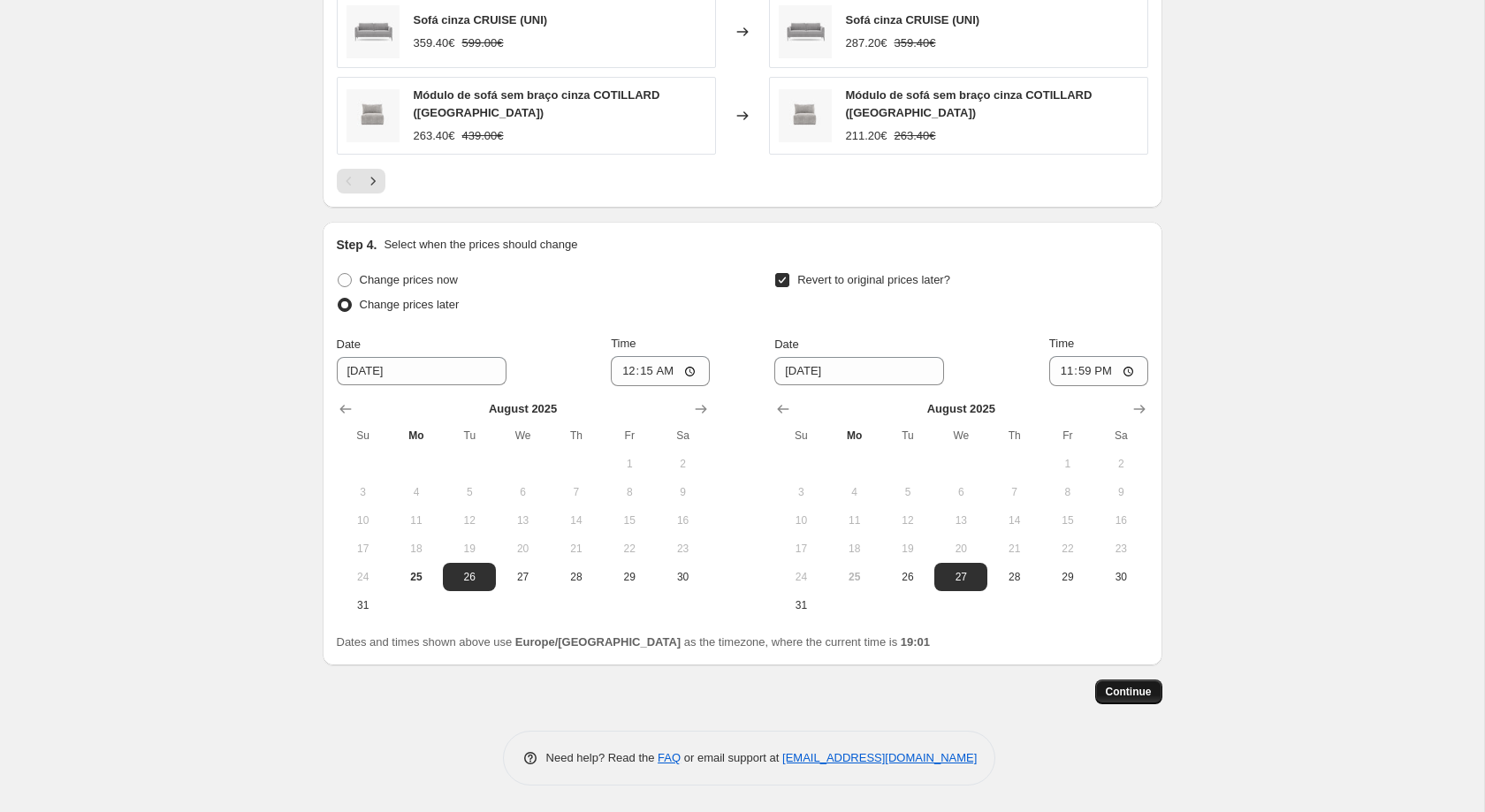
click at [1145, 701] on button "Continue" at bounding box center [1130, 692] width 68 height 25
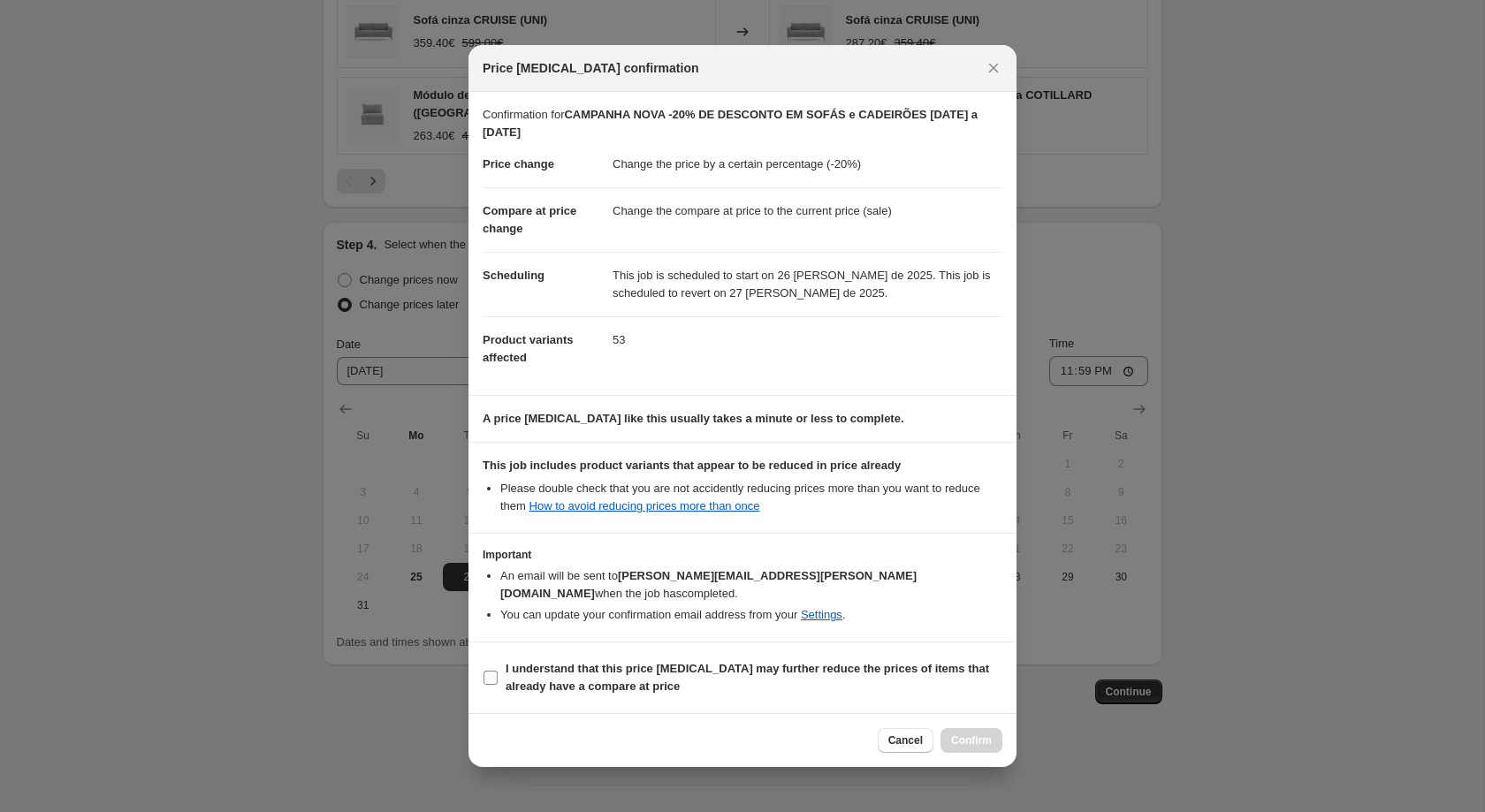
click at [699, 662] on b "I understand that this price change job may further reduce the prices of items …" at bounding box center [747, 677] width 484 height 31
click at [498, 671] on input "I understand that this price change job may further reduce the prices of items …" at bounding box center [491, 678] width 14 height 14
checkbox input "true"
click at [992, 739] on button "Confirm" at bounding box center [971, 740] width 62 height 25
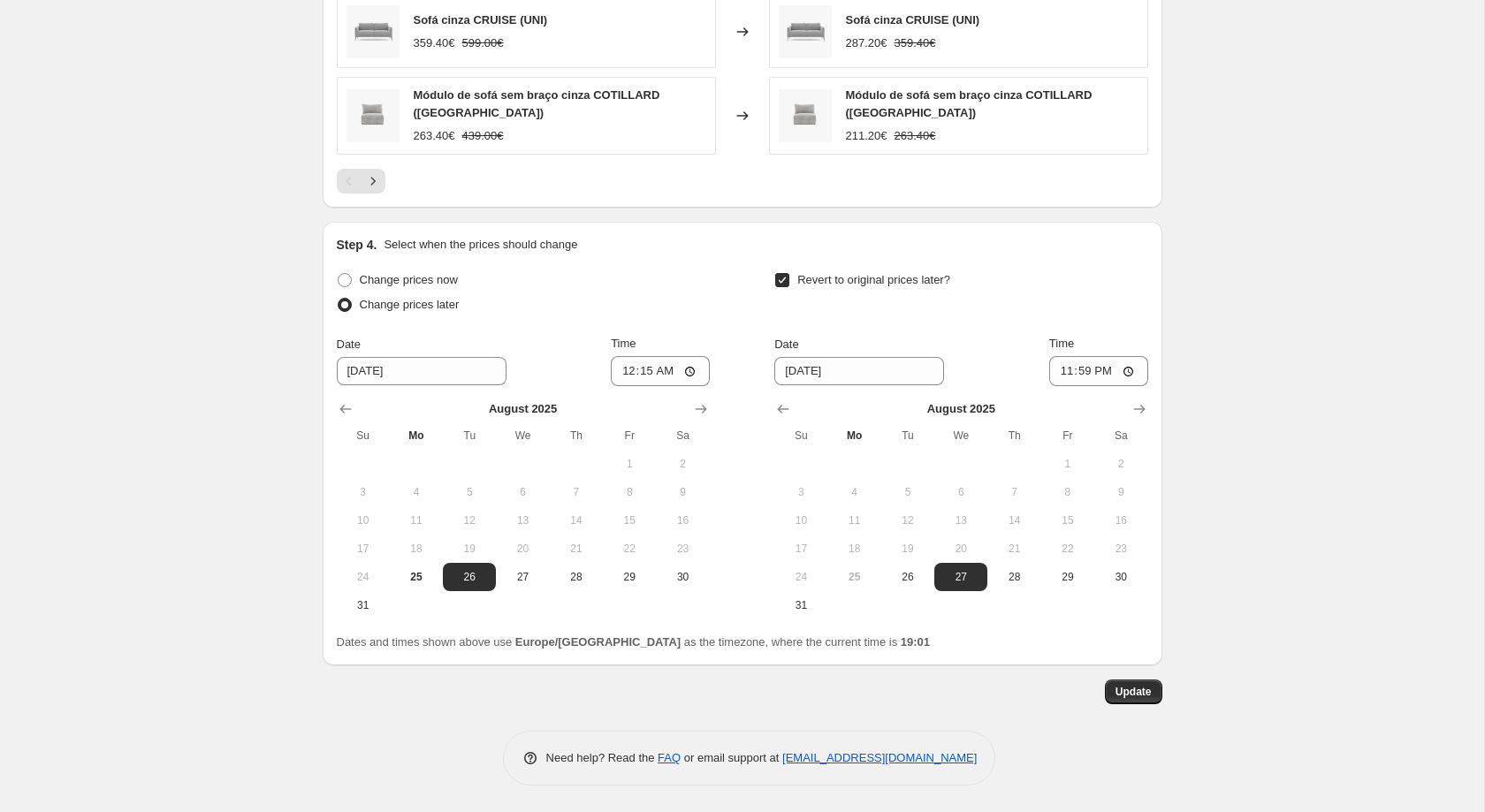
scroll to position [1596, 0]
click at [1140, 699] on span "Update" at bounding box center [1134, 693] width 36 height 14
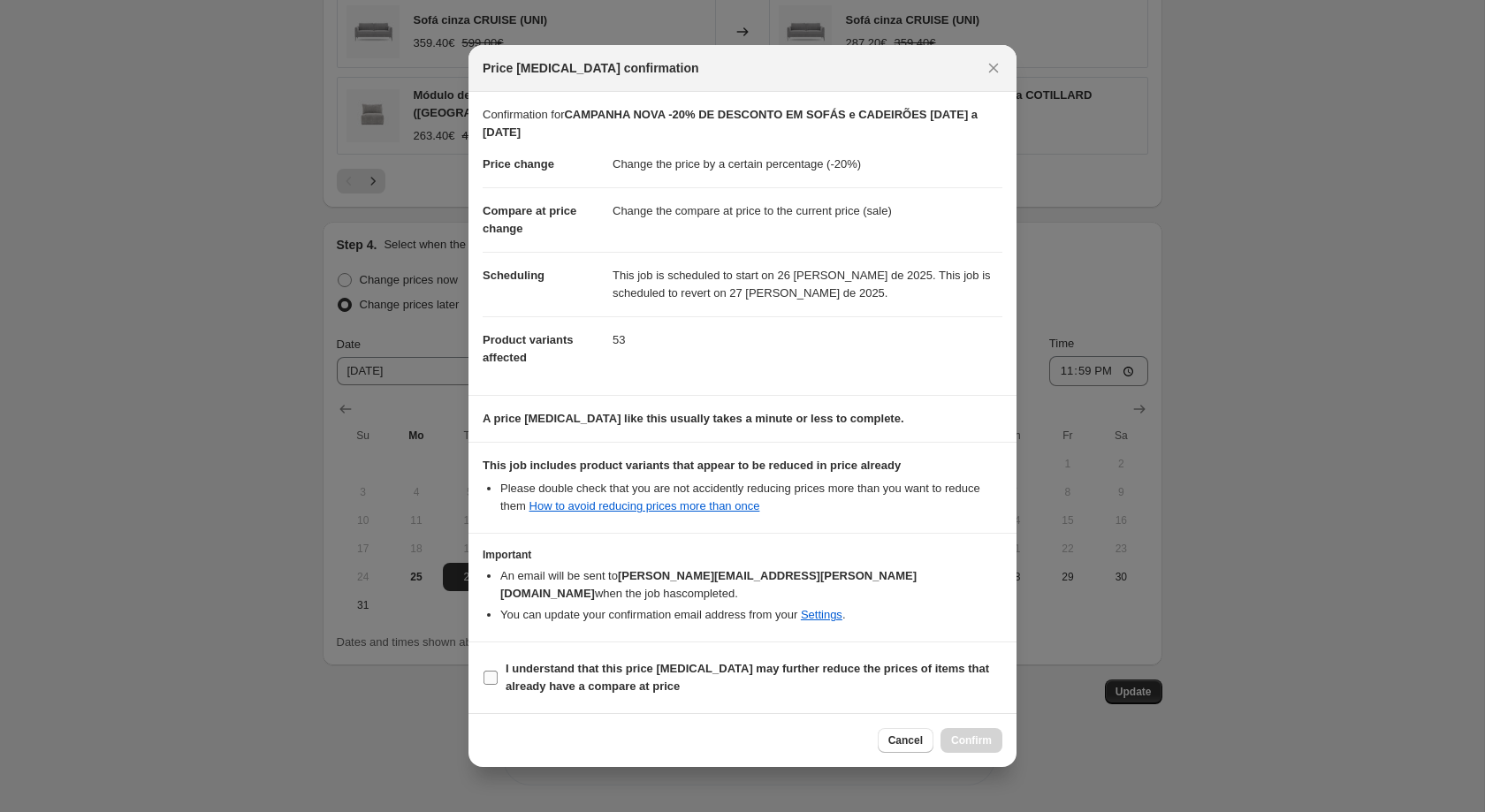
click at [712, 662] on b "I understand that this price change job may further reduce the prices of items …" at bounding box center [747, 677] width 484 height 31
click at [498, 671] on input "I understand that this price change job may further reduce the prices of items …" at bounding box center [491, 678] width 14 height 14
checkbox input "true"
click at [986, 728] on button "Confirm" at bounding box center [971, 740] width 62 height 25
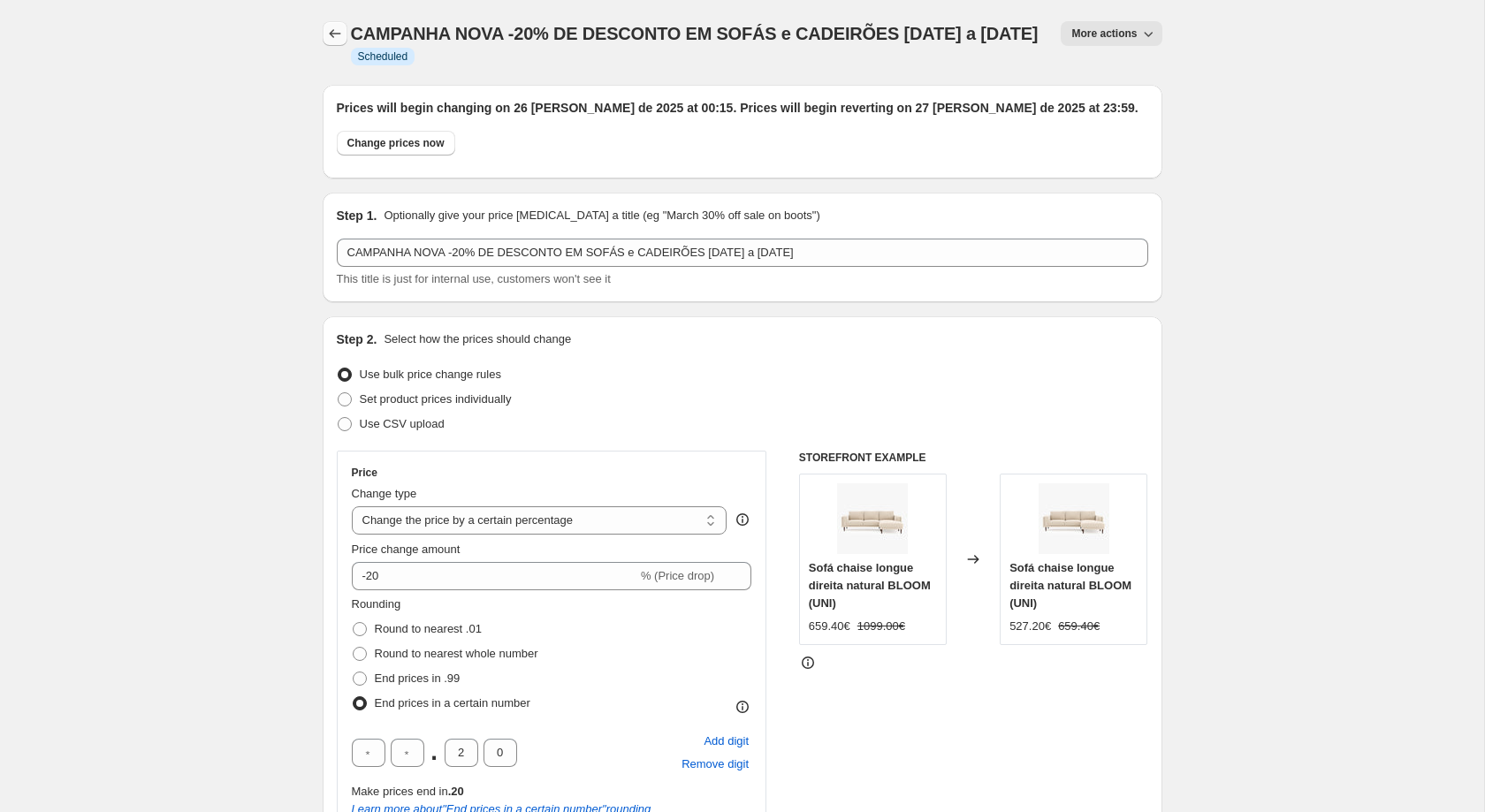
click at [322, 28] on button "Price change jobs" at bounding box center [334, 33] width 25 height 25
